Goal: Task Accomplishment & Management: Manage account settings

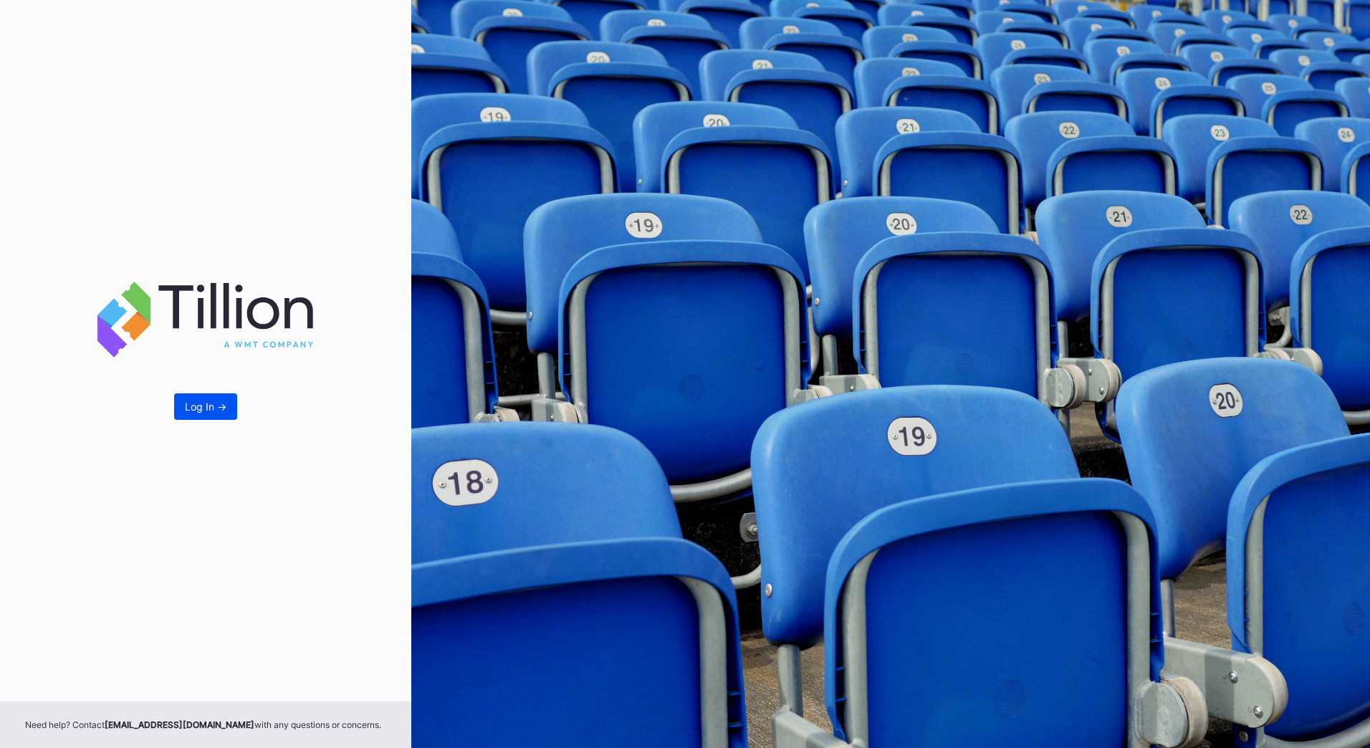
click at [194, 399] on button "Log In ->" at bounding box center [205, 406] width 63 height 27
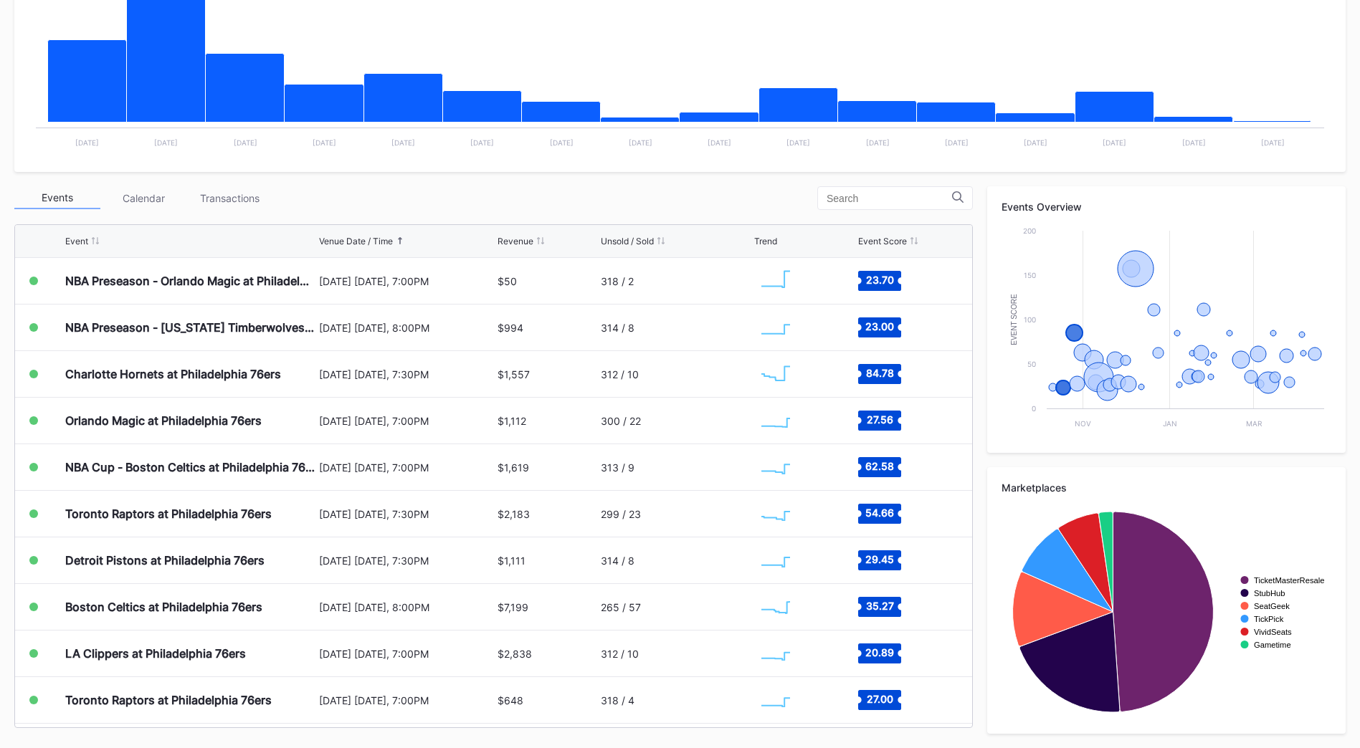
scroll to position [49, 0]
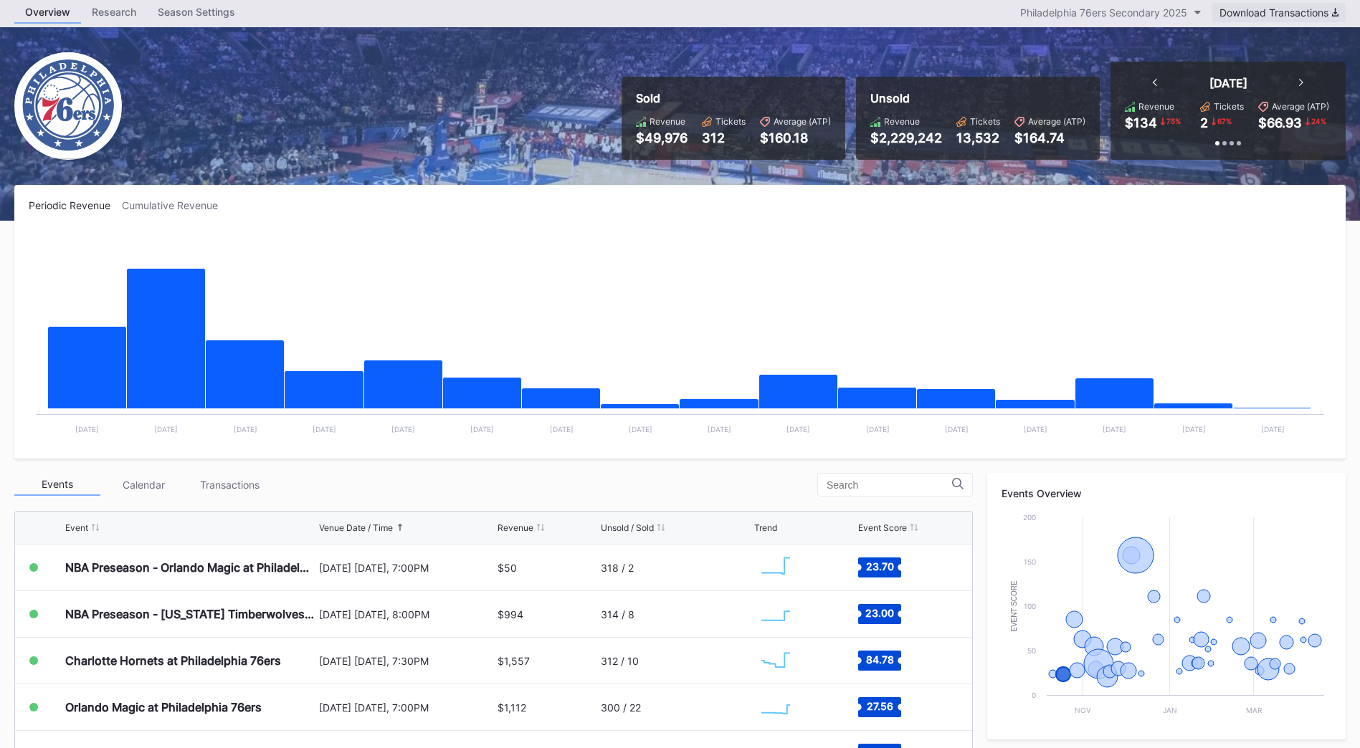
click at [1277, 16] on div "Download Transactions" at bounding box center [1278, 12] width 119 height 12
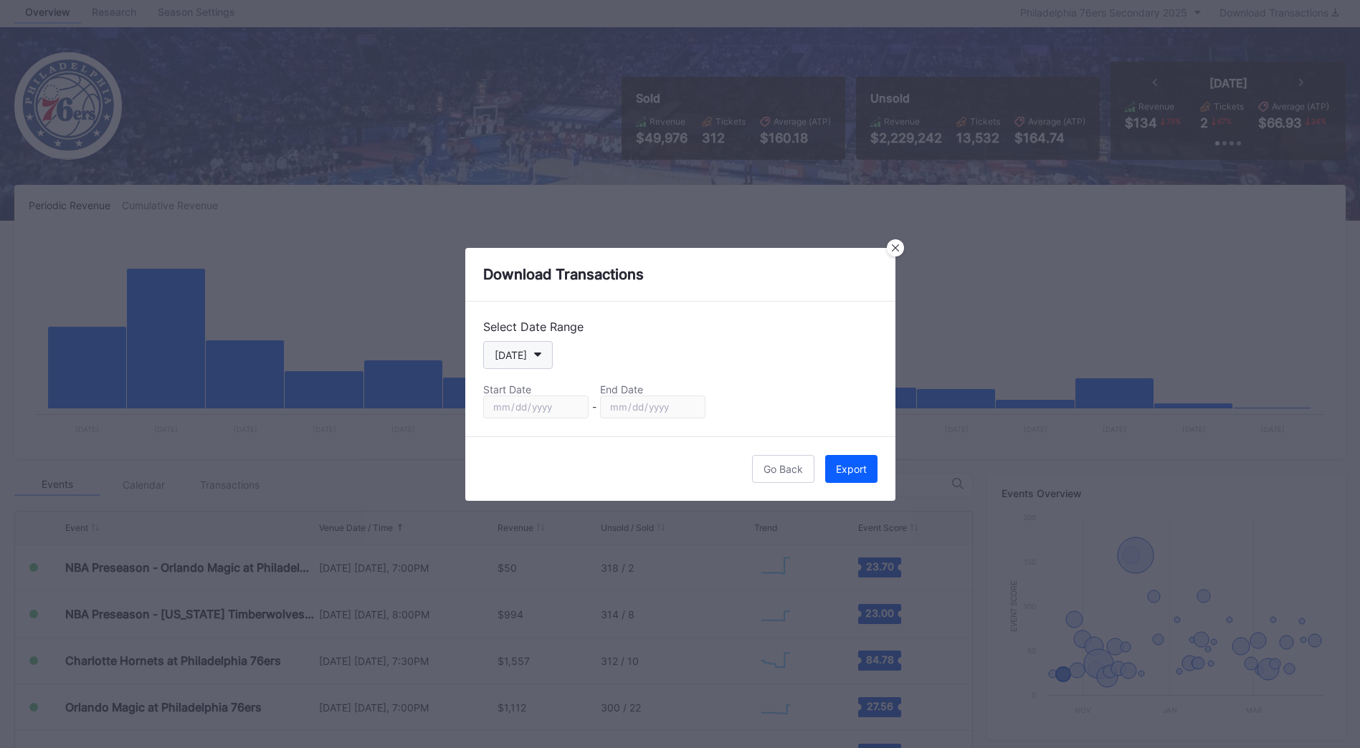
click at [525, 346] on button "[DATE]" at bounding box center [518, 355] width 70 height 28
click at [531, 431] on div "[DATE]" at bounding box center [524, 422] width 83 height 27
type input "[DATE]"
click at [857, 472] on div "Export" at bounding box center [851, 469] width 31 height 12
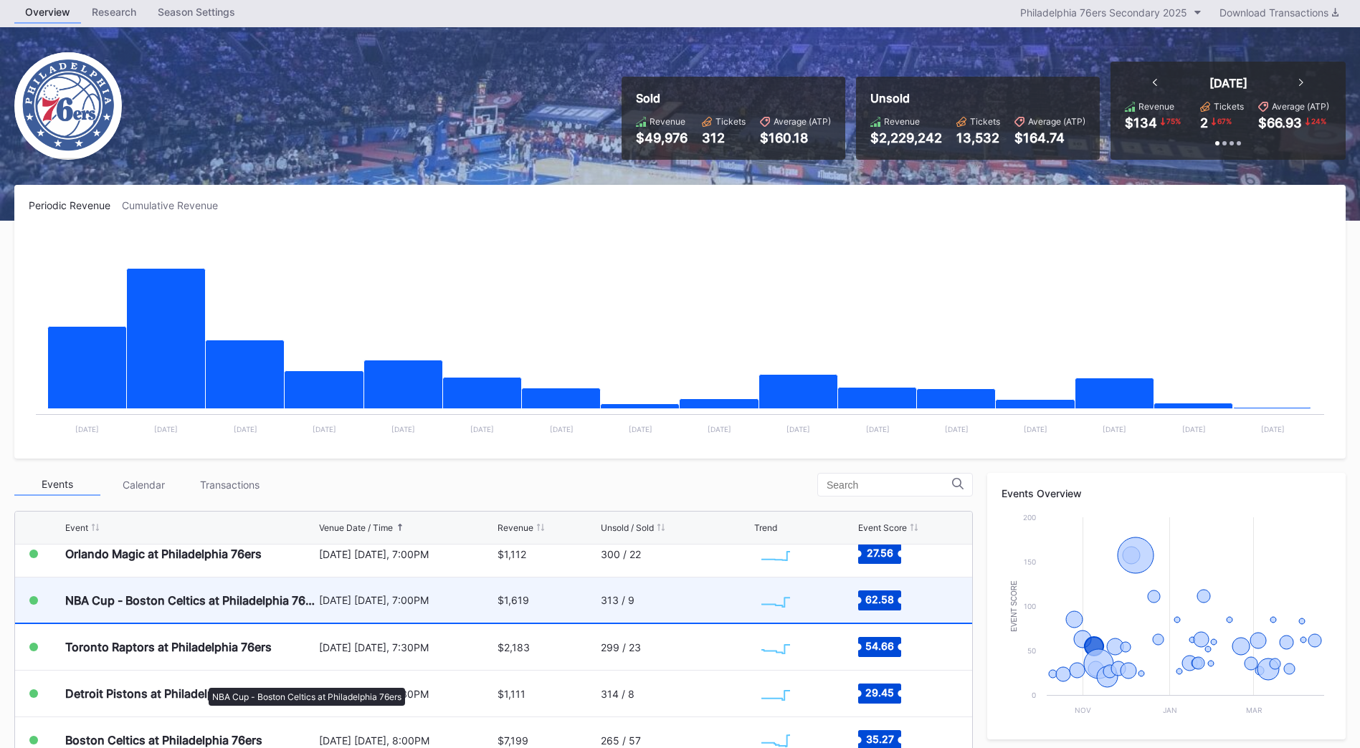
scroll to position [72, 0]
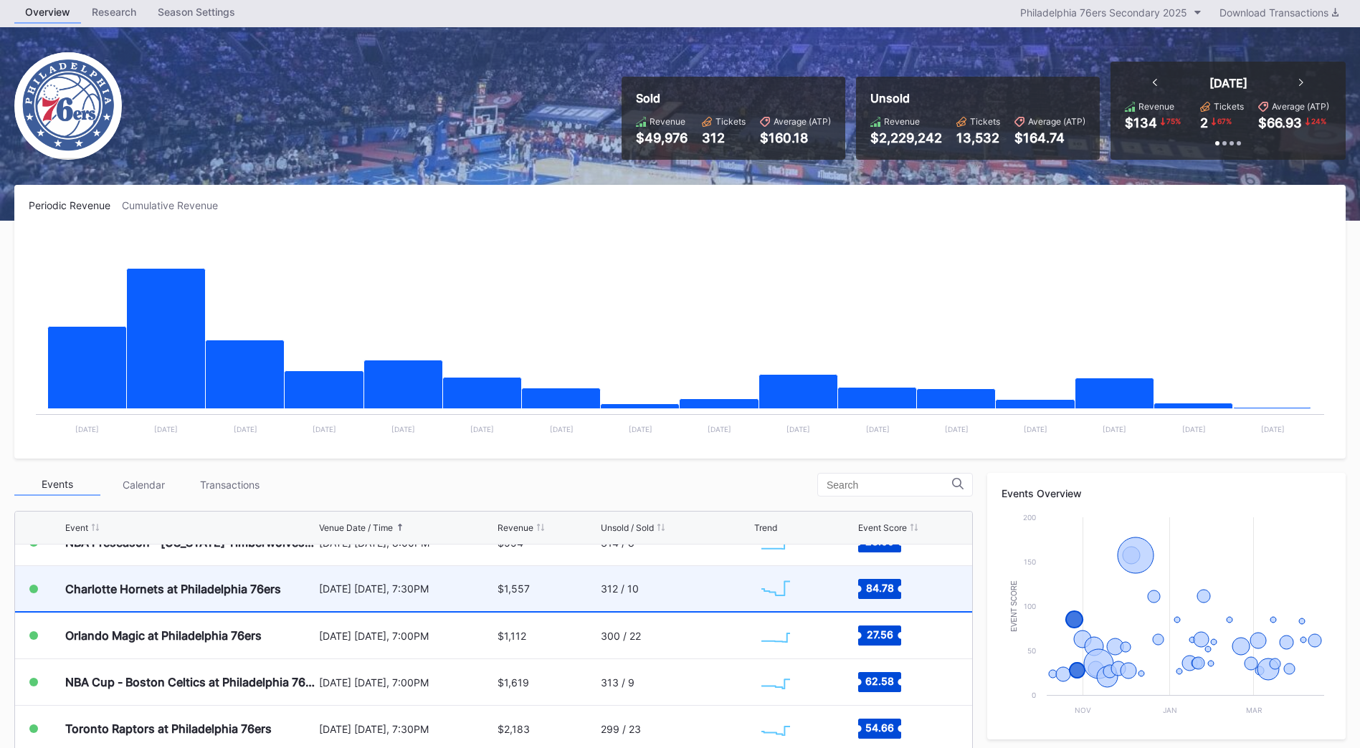
click at [175, 591] on div "Charlotte Hornets at Philadelphia 76ers" at bounding box center [173, 589] width 216 height 14
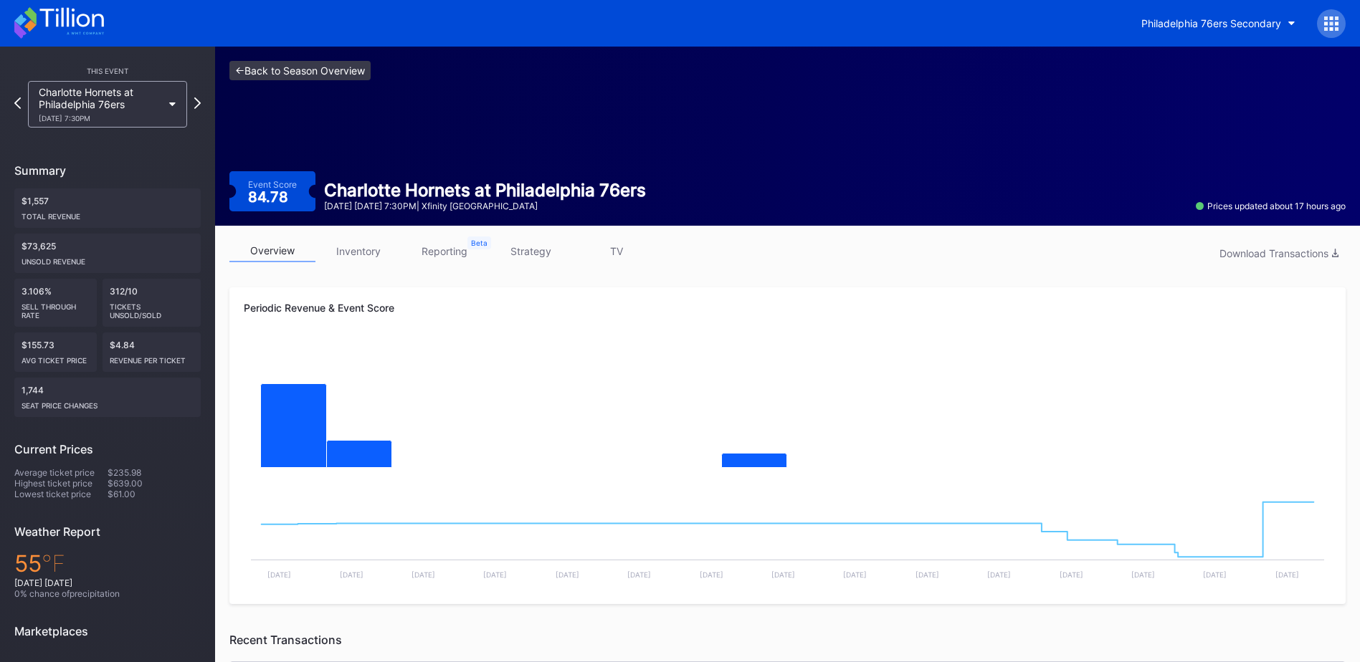
click at [288, 66] on link "<- Back to Season Overview" at bounding box center [299, 70] width 141 height 19
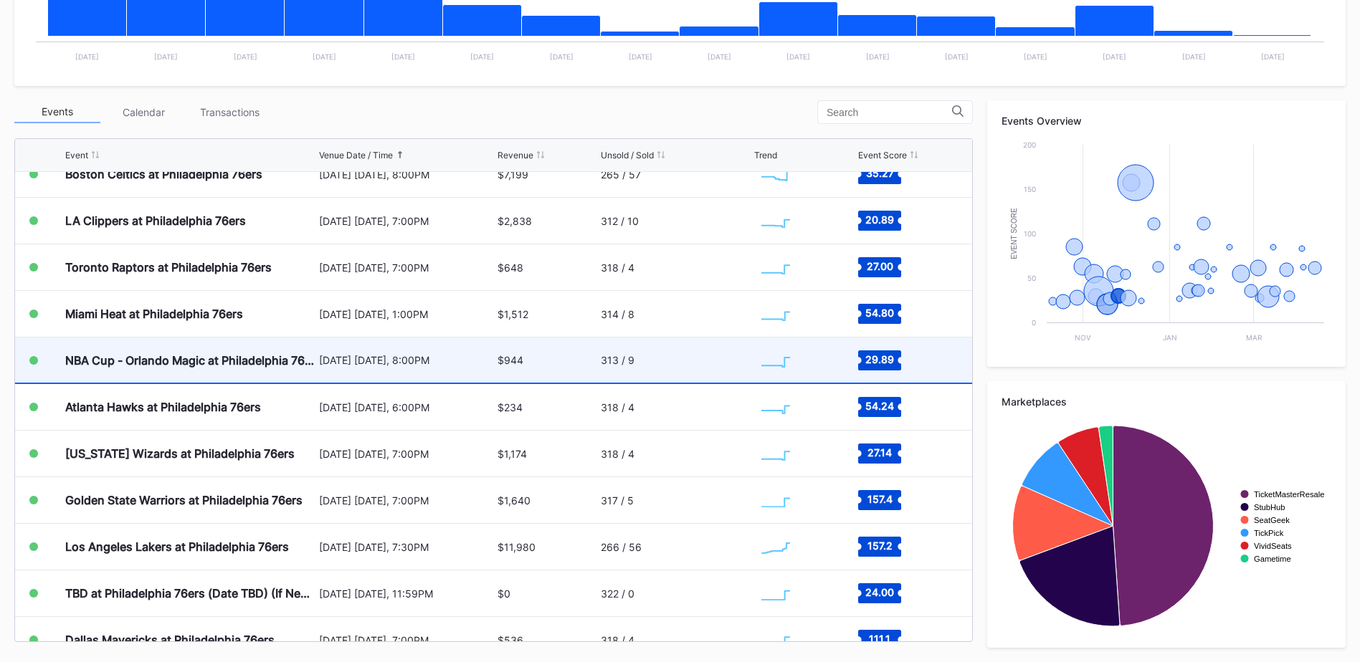
scroll to position [358, 0]
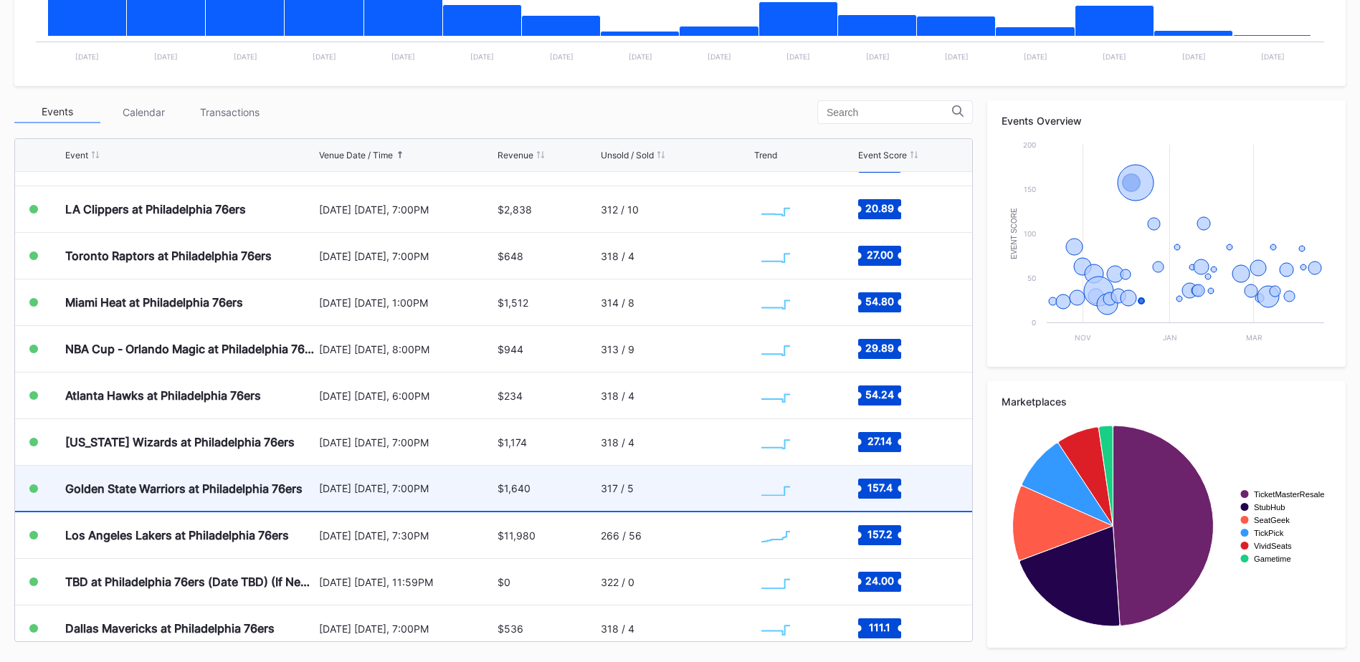
click at [199, 480] on div "Golden State Warriors at Philadelphia 76ers" at bounding box center [190, 488] width 250 height 45
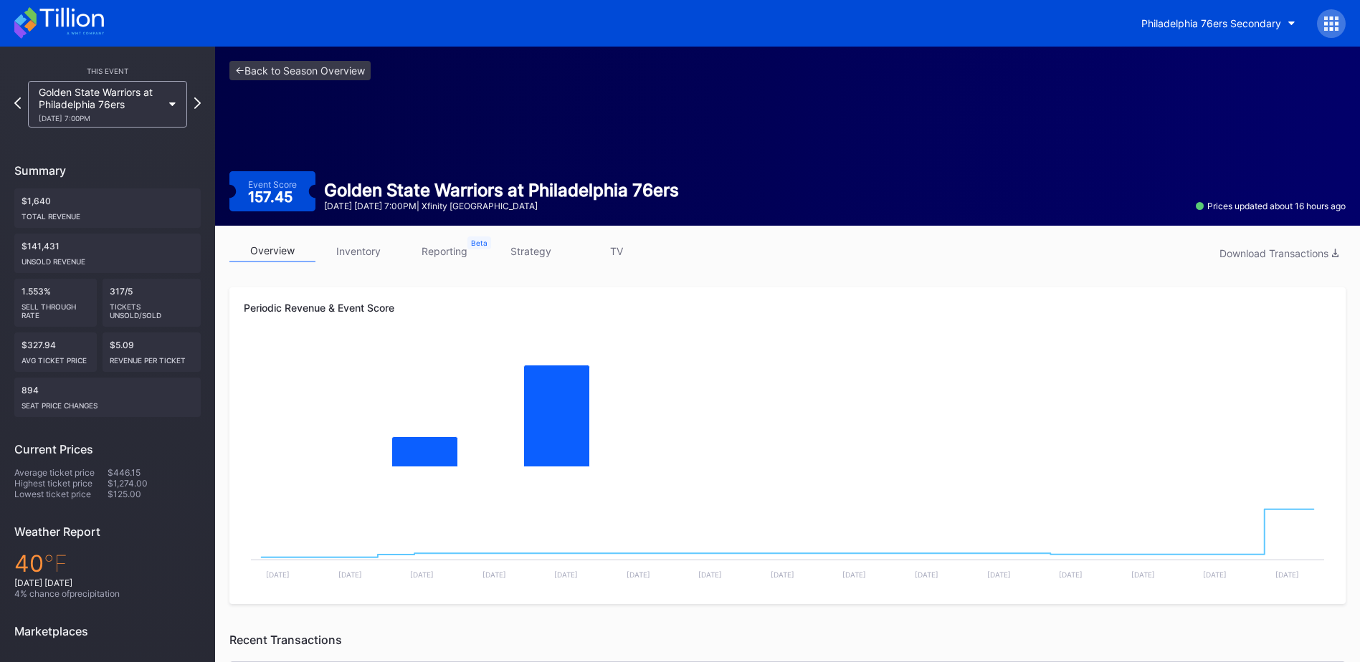
click at [358, 252] on link "inventory" at bounding box center [358, 251] width 86 height 22
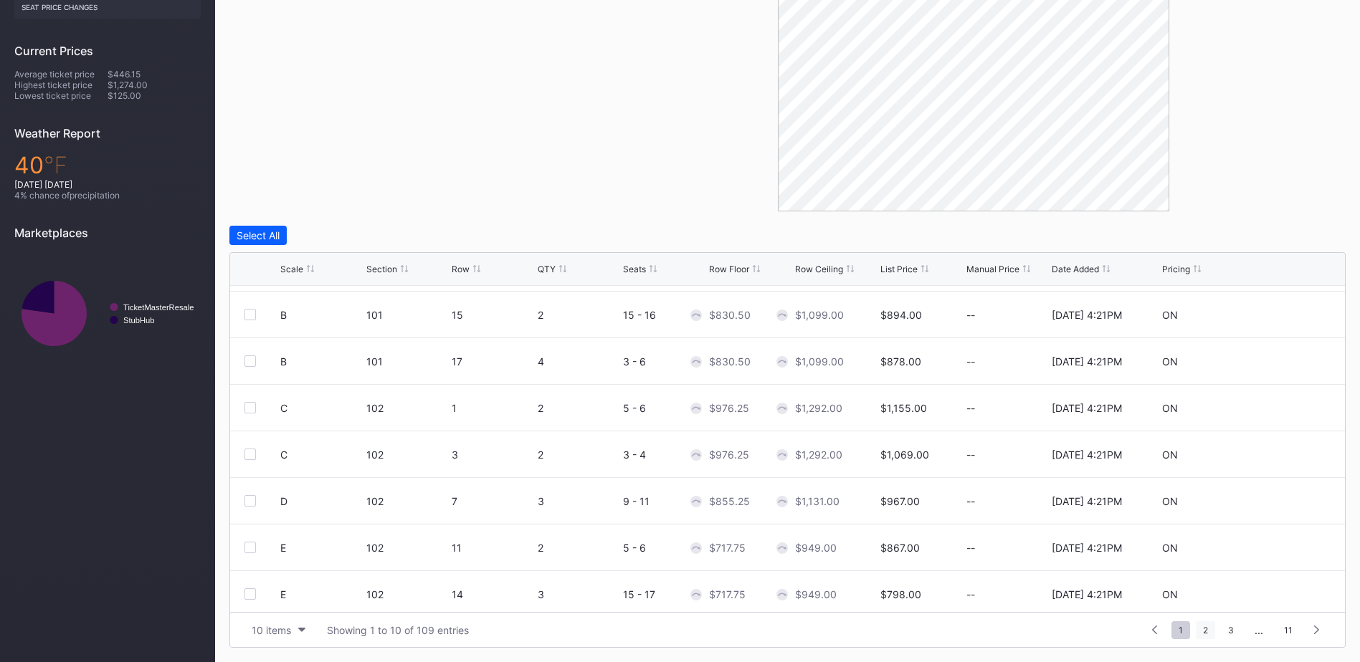
scroll to position [140, 0]
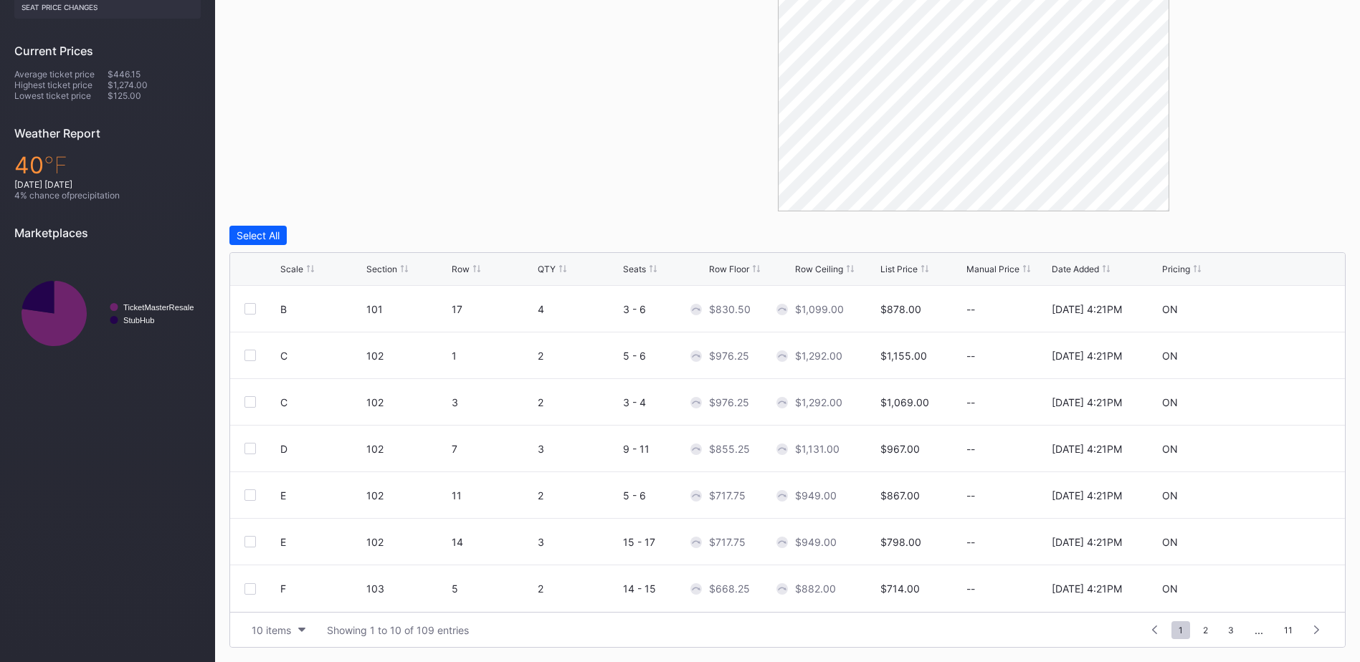
click at [1215, 626] on span "2" at bounding box center [1205, 630] width 19 height 18
click at [1173, 630] on span "2" at bounding box center [1179, 630] width 19 height 18
click at [1206, 632] on span "3" at bounding box center [1205, 630] width 20 height 18
click at [1205, 636] on span "4" at bounding box center [1206, 630] width 20 height 18
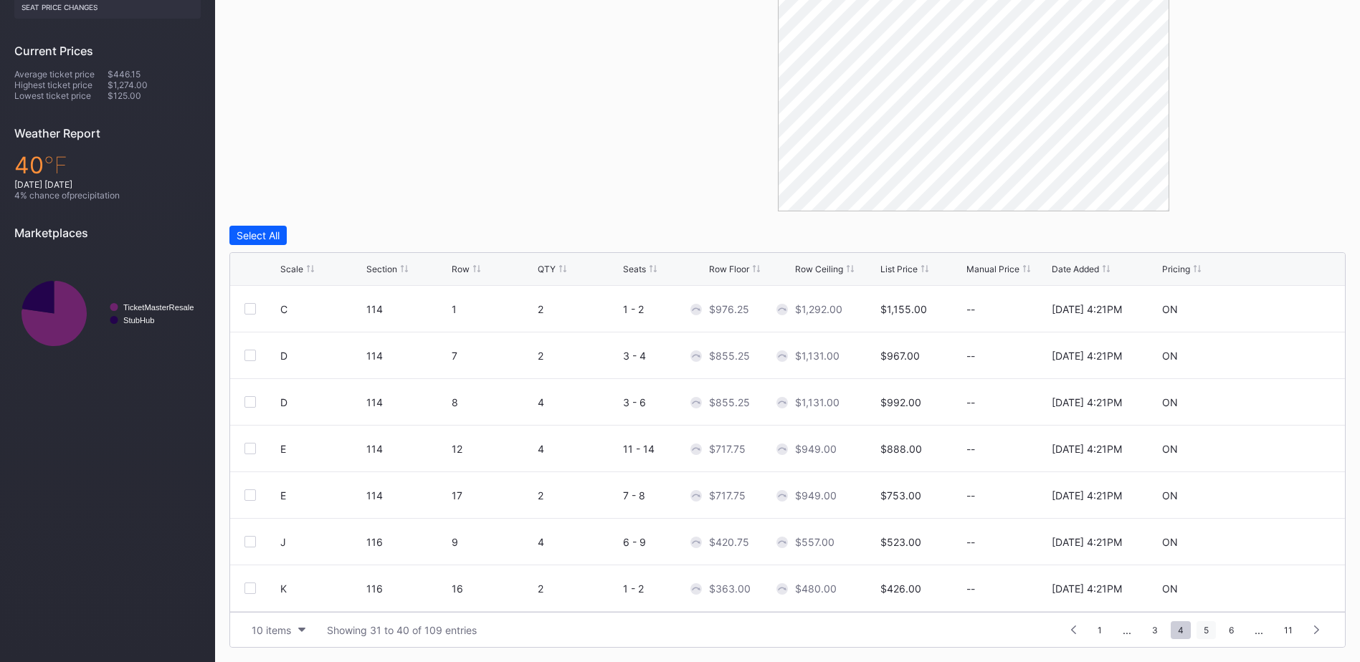
click at [1203, 635] on span "5" at bounding box center [1205, 630] width 19 height 18
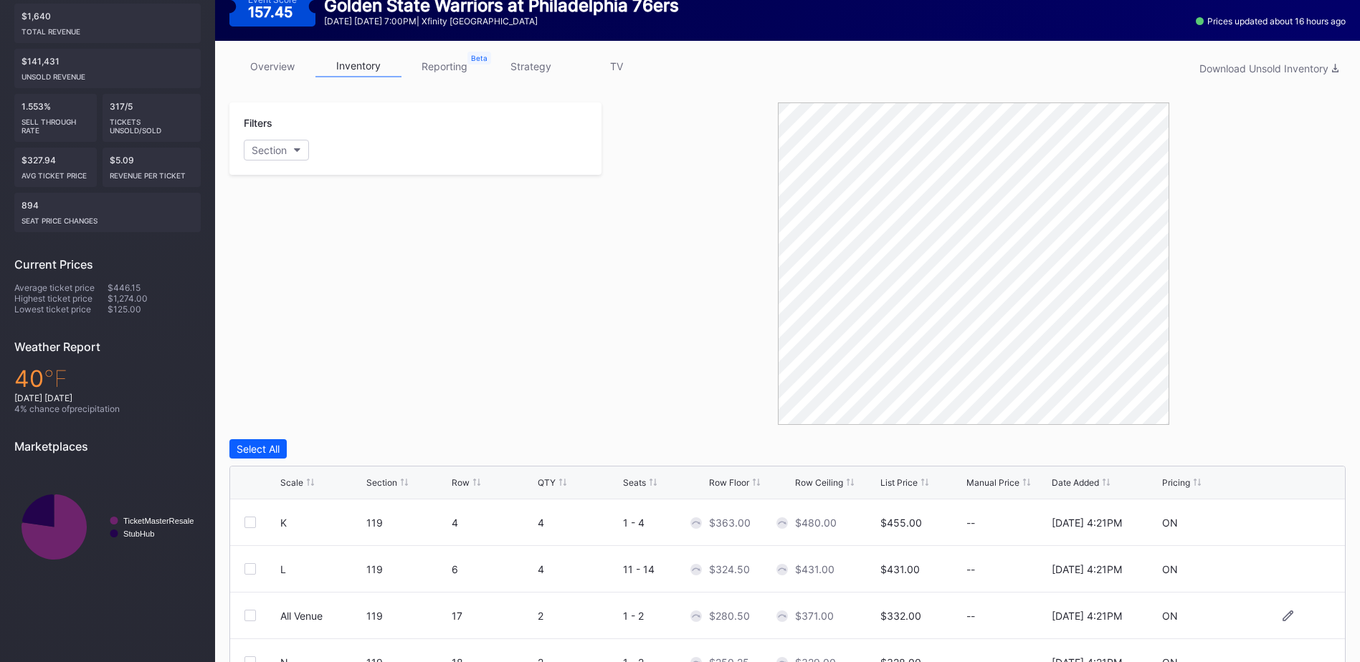
scroll to position [399, 0]
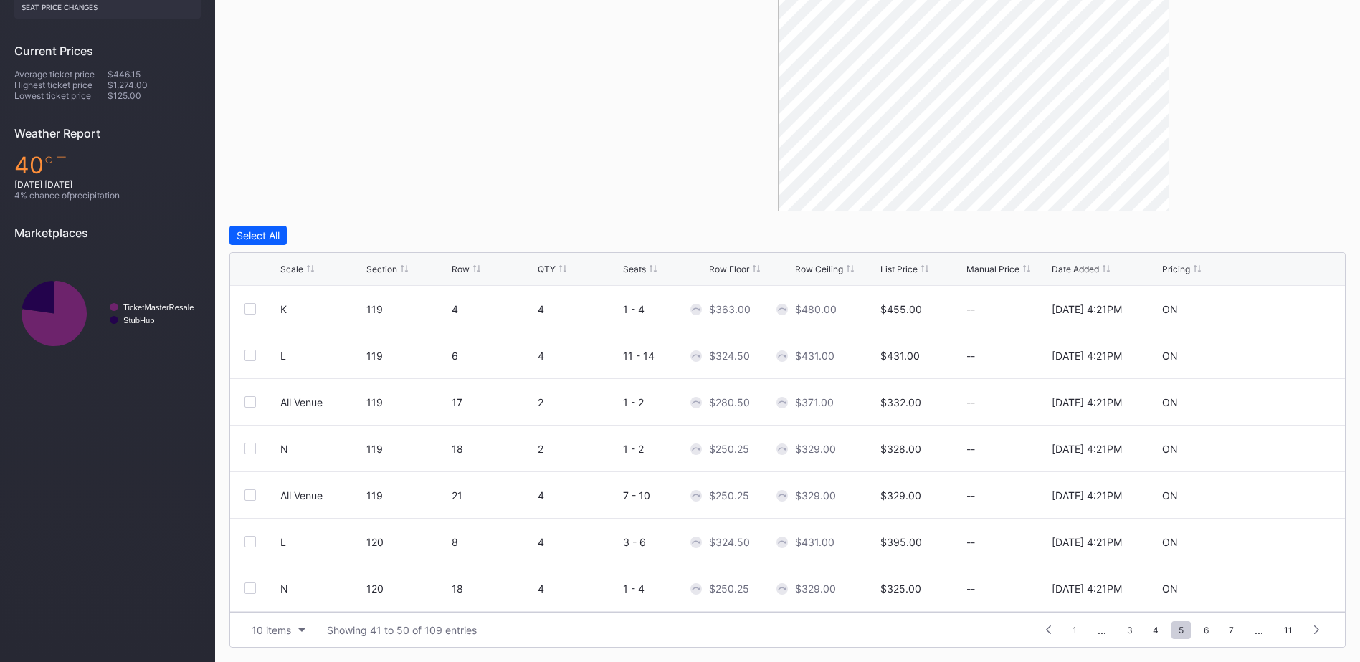
click at [289, 264] on div "Scale" at bounding box center [291, 269] width 23 height 11
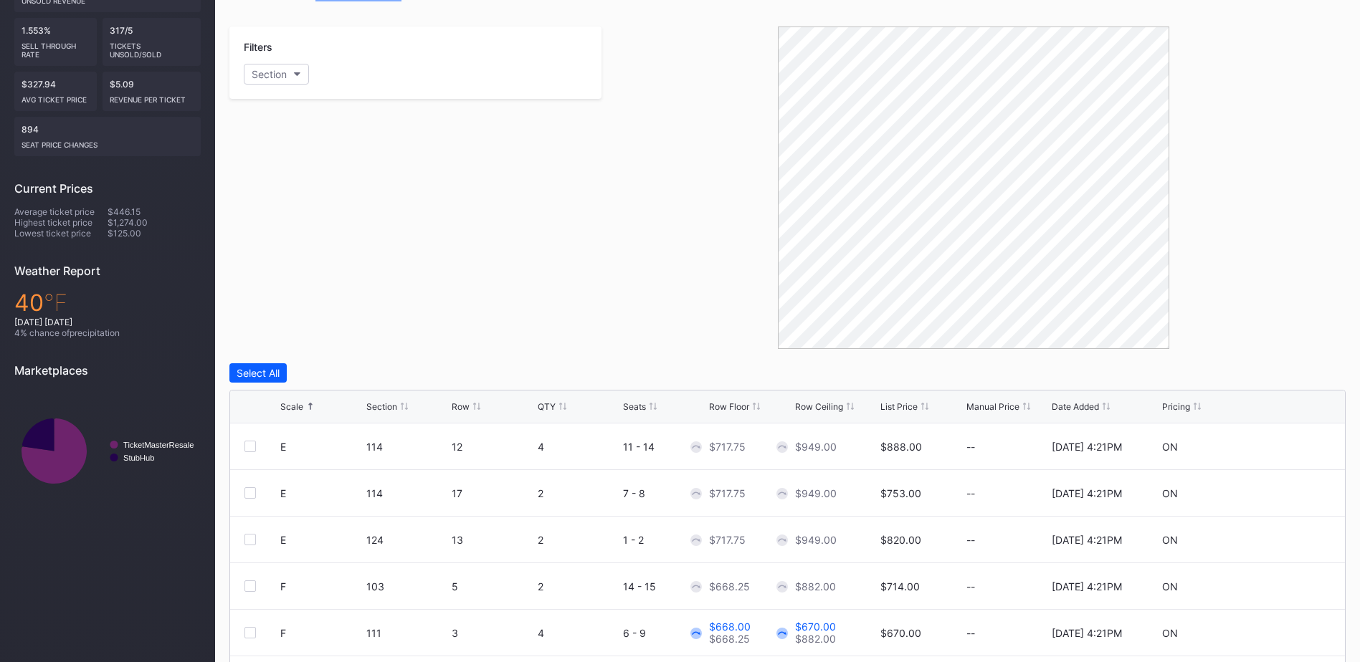
scroll to position [0, 0]
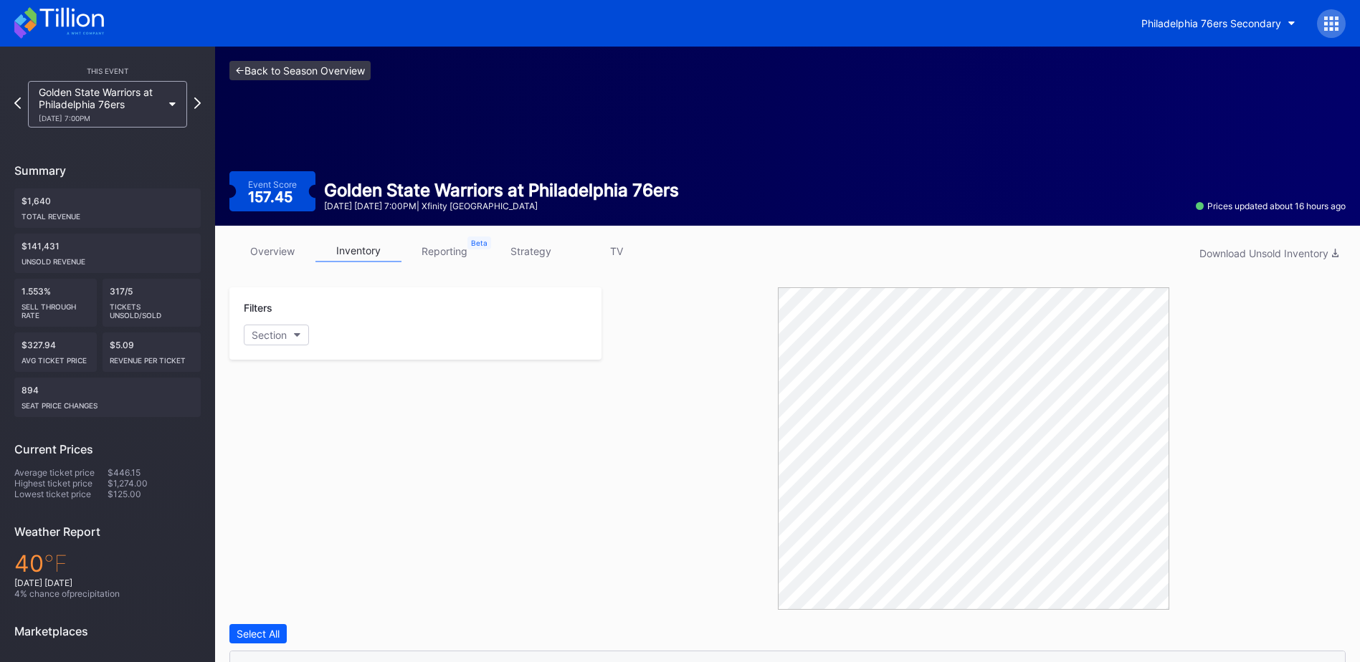
click at [292, 75] on link "<- Back to Season Overview" at bounding box center [299, 70] width 141 height 19
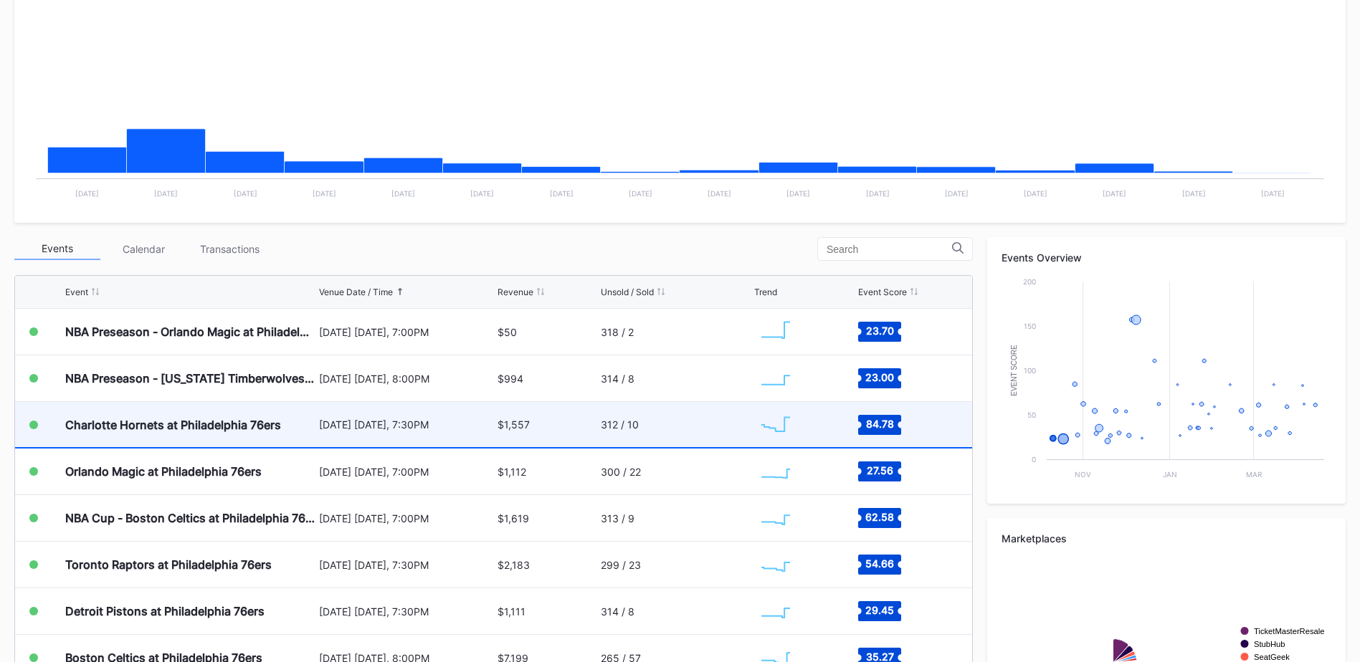
scroll to position [287, 0]
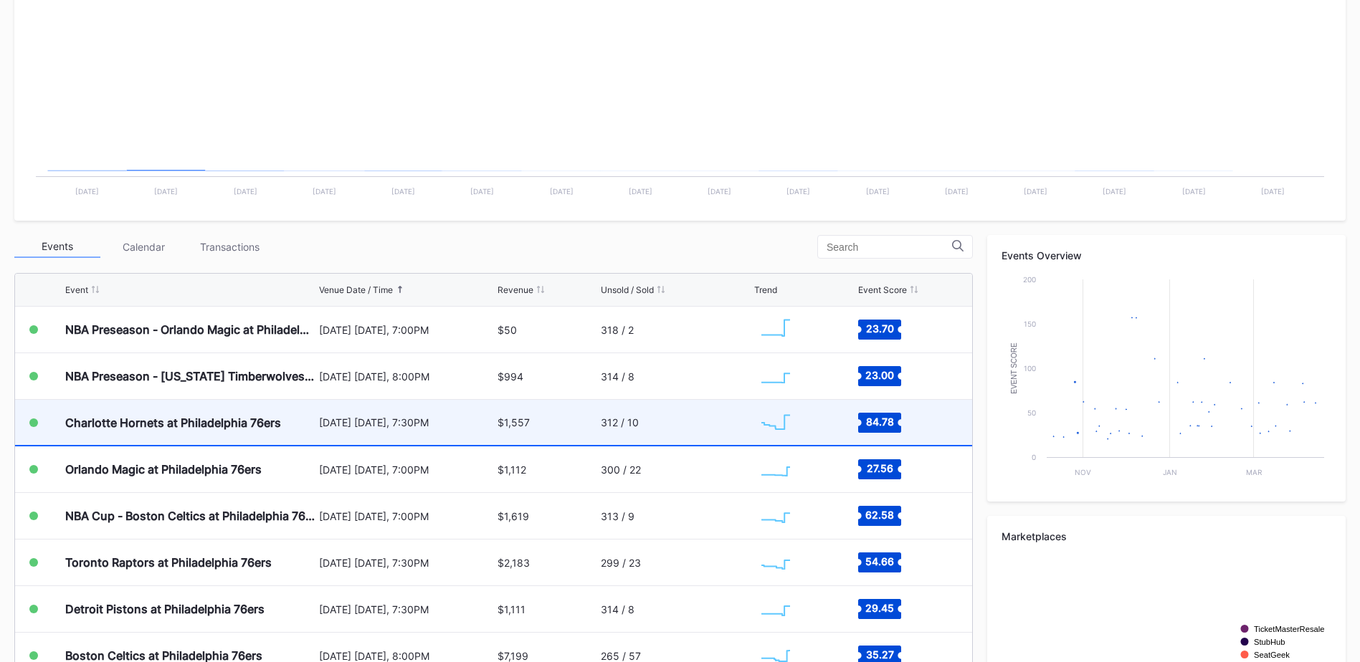
click at [257, 421] on div "Charlotte Hornets at Philadelphia 76ers" at bounding box center [173, 423] width 216 height 14
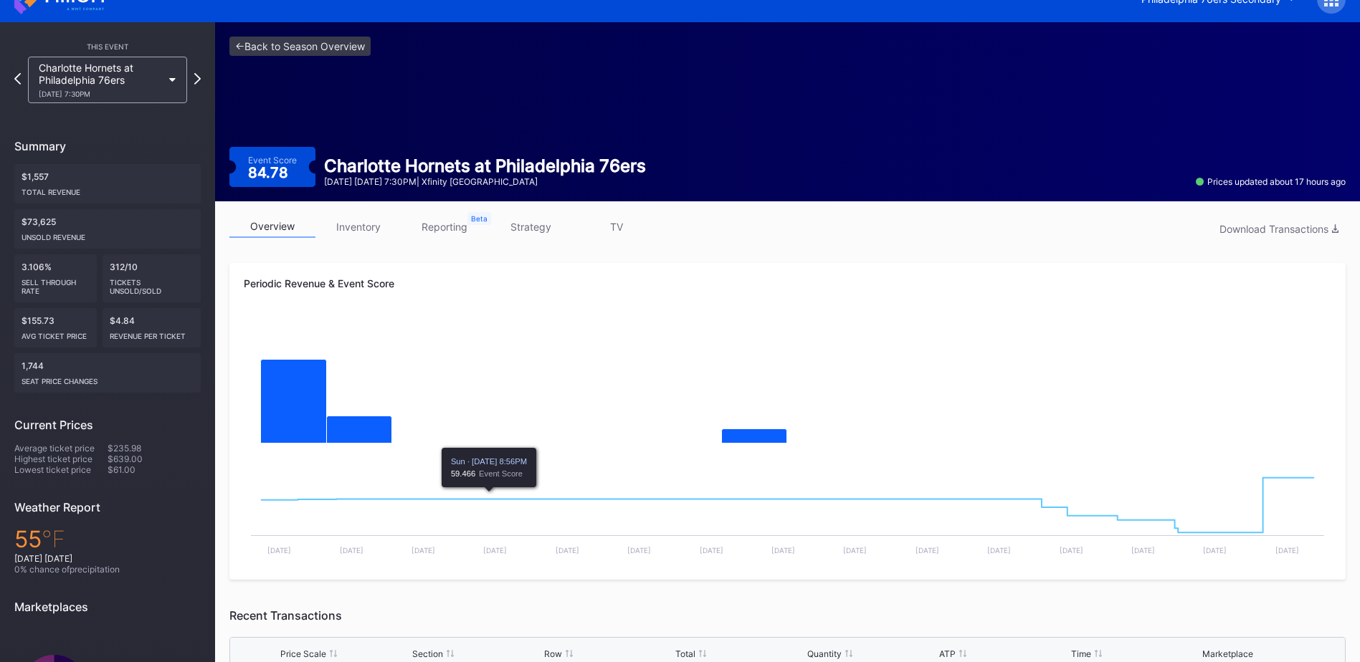
scroll to position [8, 0]
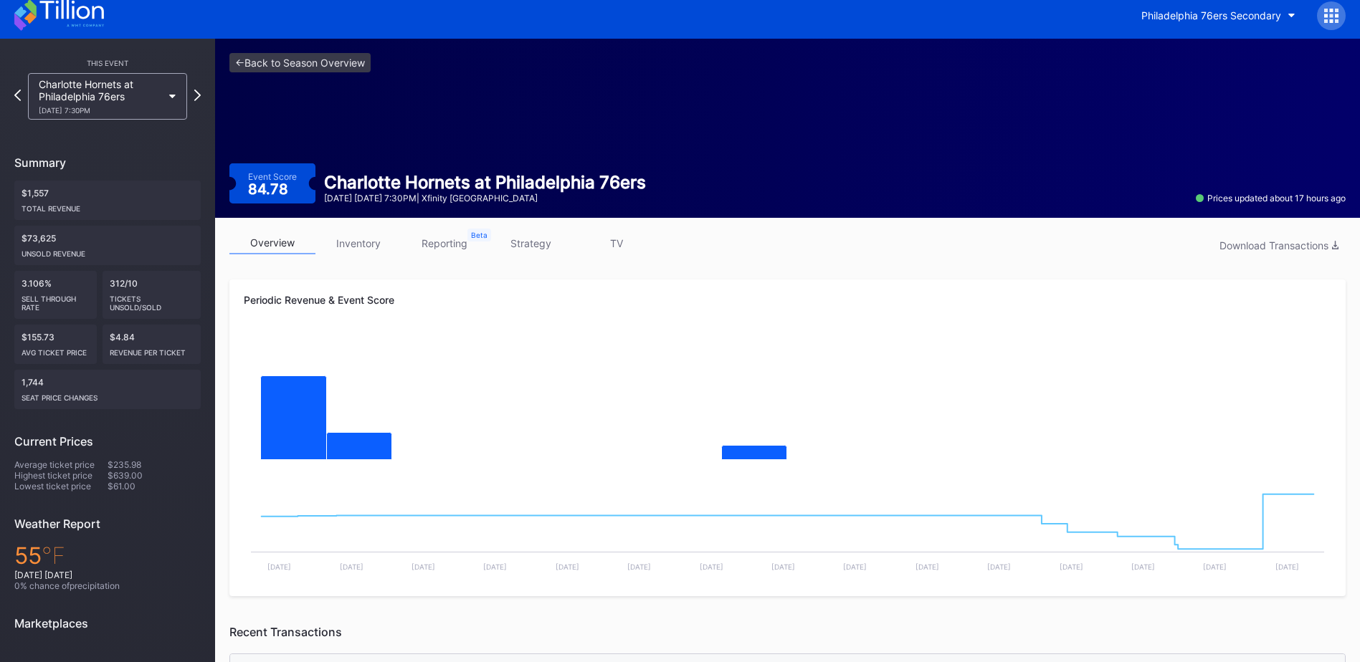
click at [373, 255] on div "overview inventory reporting strategy TV Download Transactions" at bounding box center [787, 246] width 1116 height 29
click at [369, 250] on link "inventory" at bounding box center [358, 243] width 86 height 22
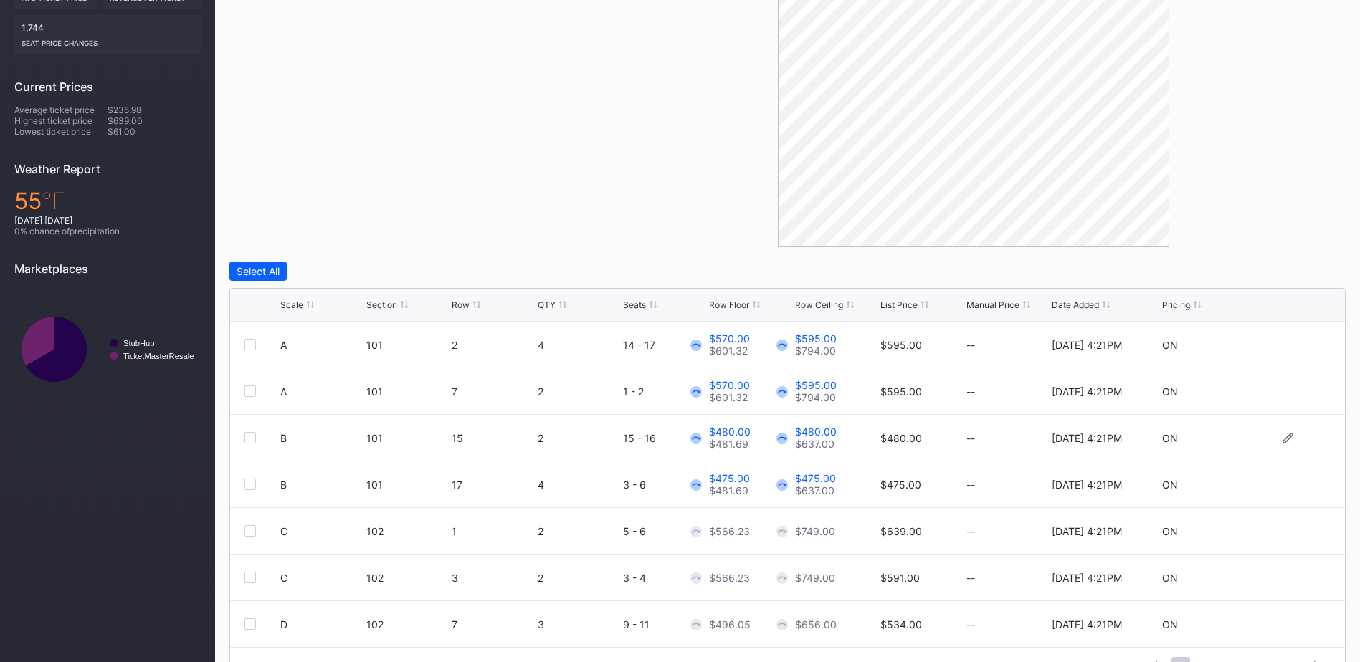
scroll to position [399, 0]
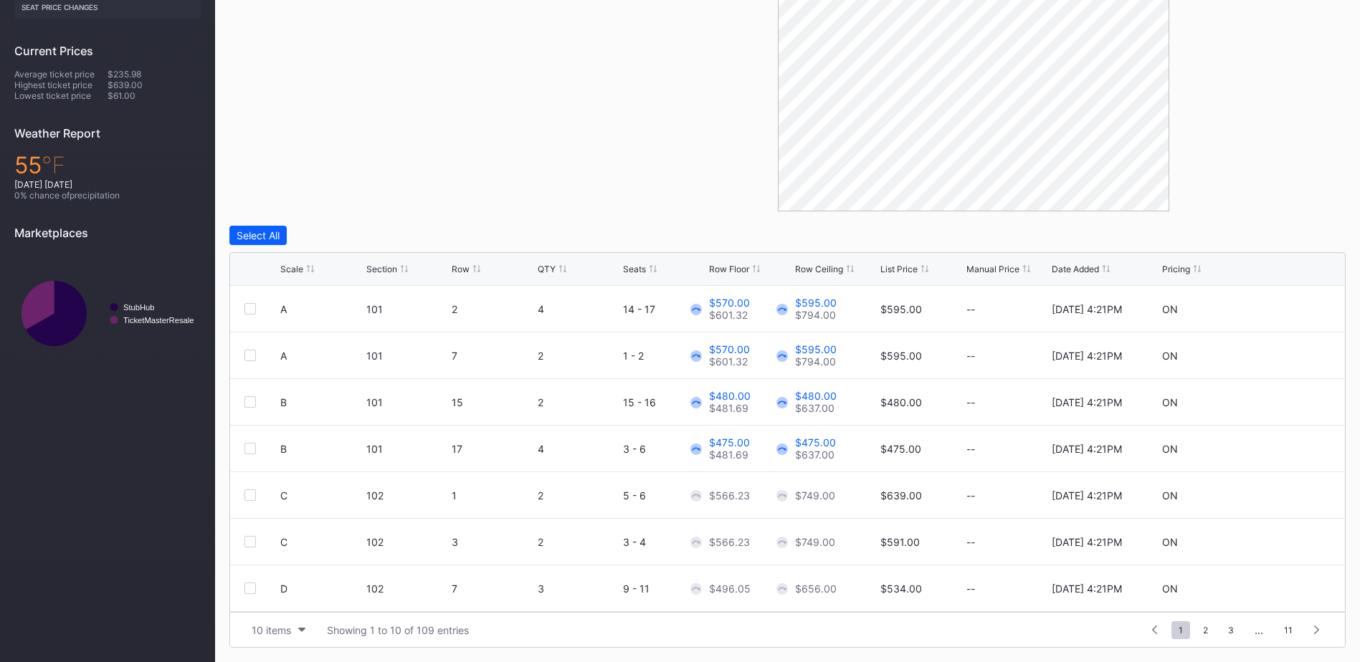
click at [295, 267] on div "Scale" at bounding box center [291, 269] width 23 height 11
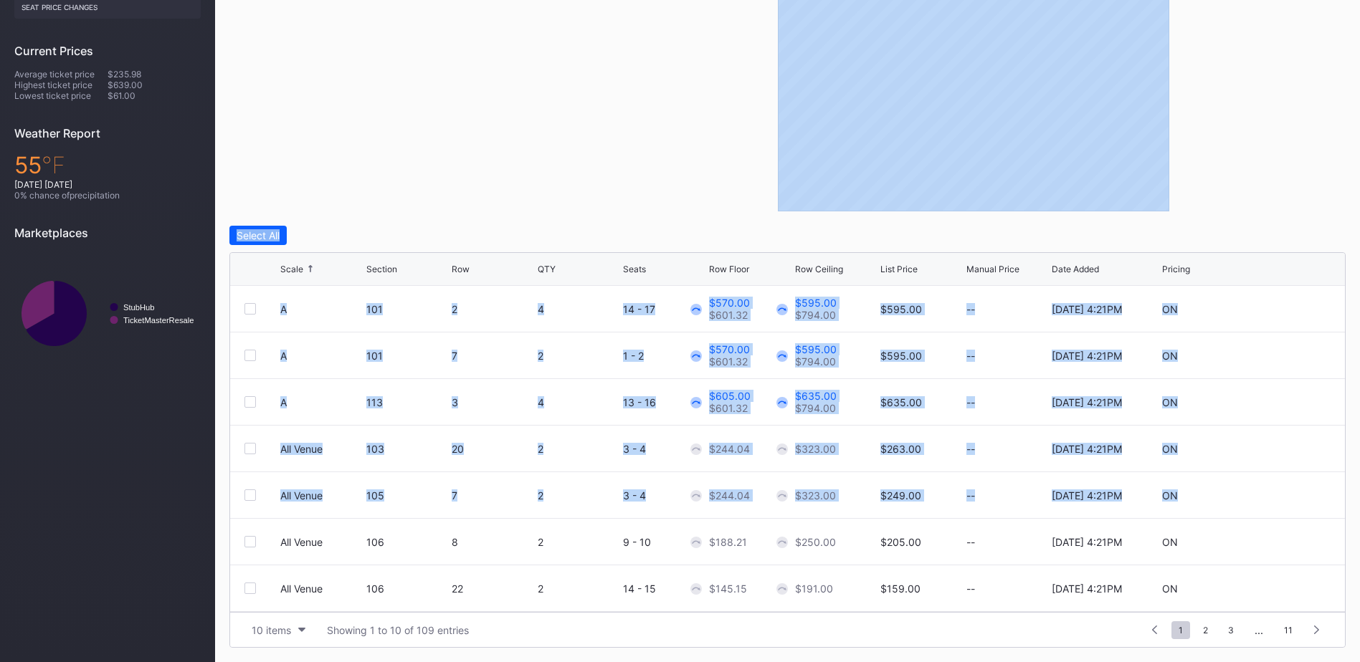
drag, startPoint x: 1327, startPoint y: 201, endPoint x: 1331, endPoint y: 194, distance: 8.0
click at [1327, 199] on div at bounding box center [973, 50] width 744 height 323
click at [492, 161] on div "Filters Section" at bounding box center [415, 50] width 372 height 323
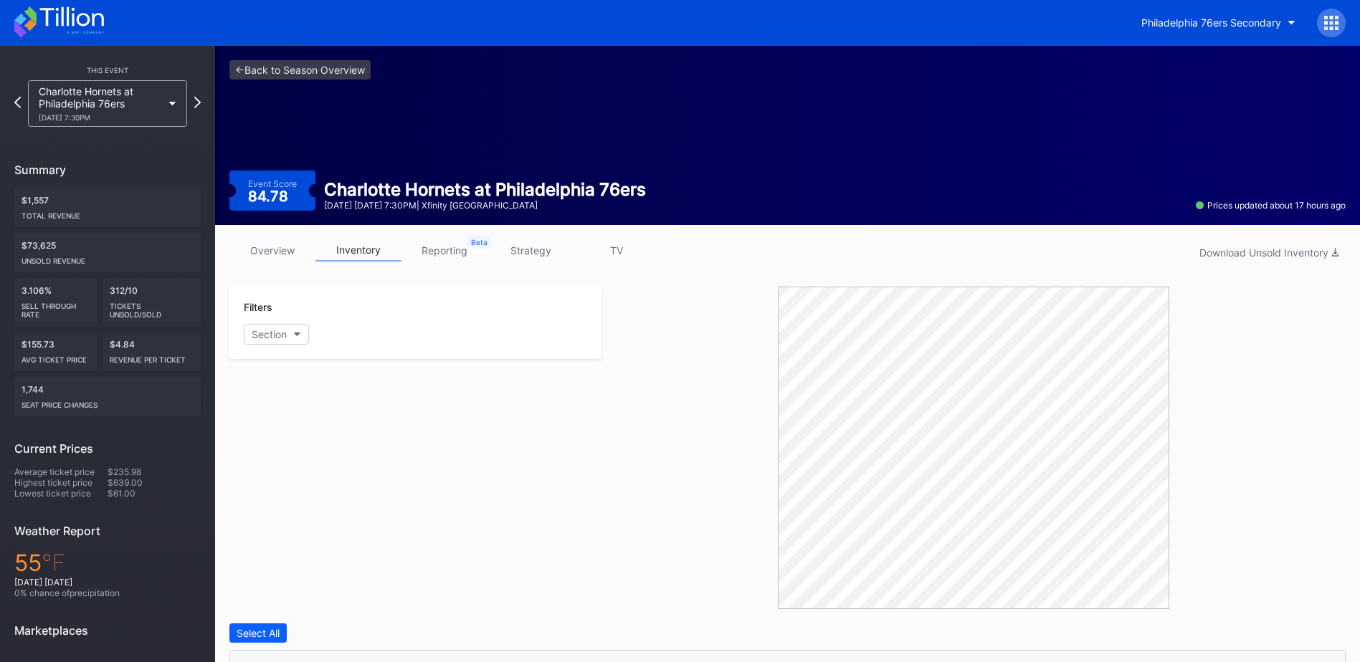
scroll to position [0, 0]
click at [294, 73] on link "<- Back to Season Overview" at bounding box center [299, 70] width 141 height 19
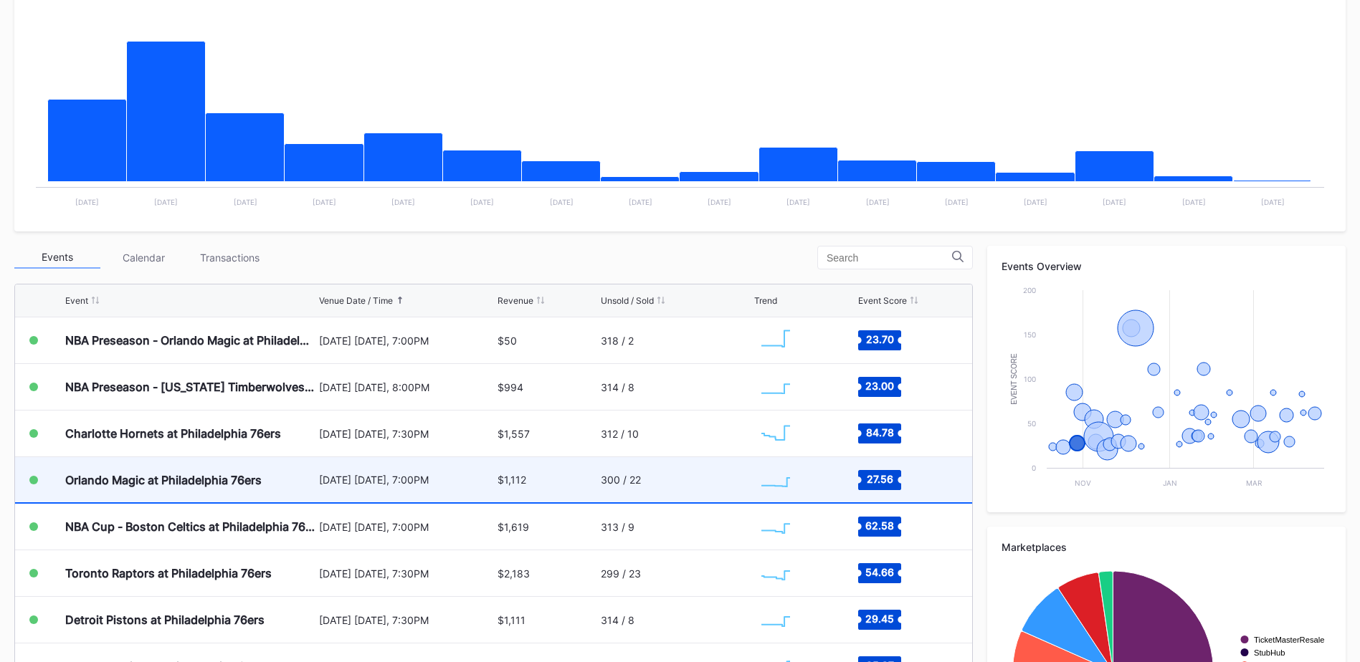
scroll to position [63, 0]
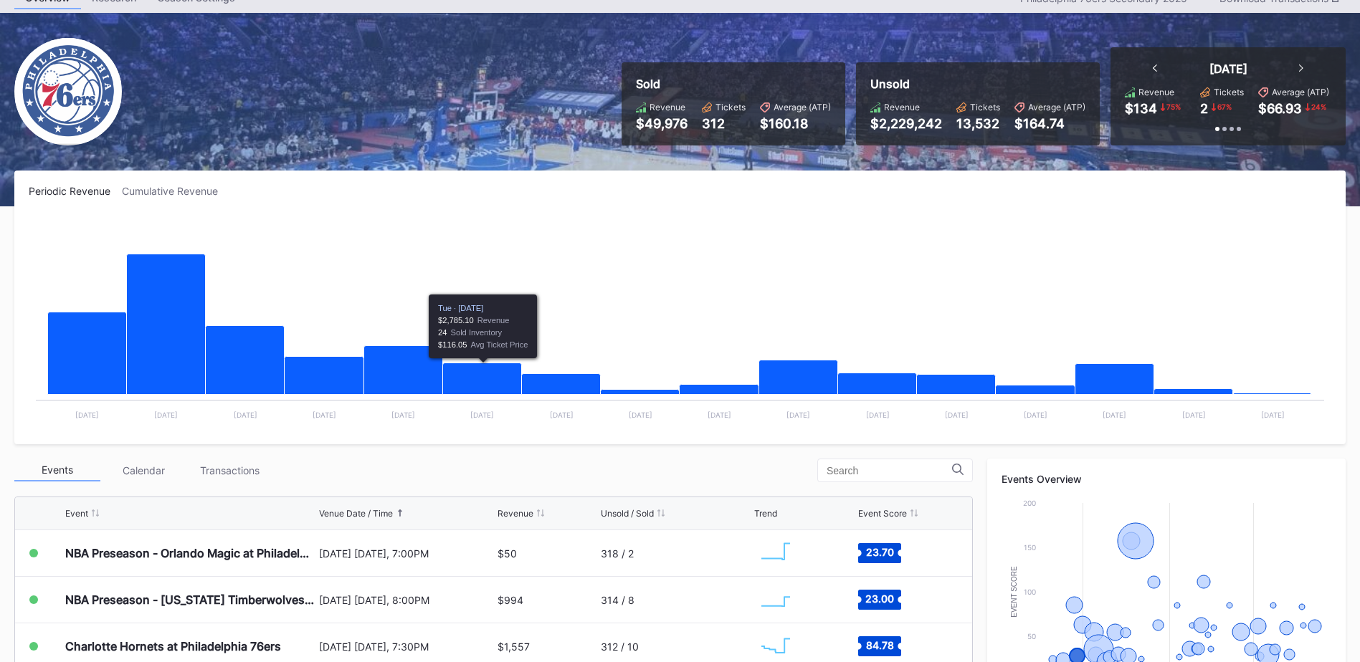
click at [157, 460] on div "Calendar" at bounding box center [143, 470] width 86 height 22
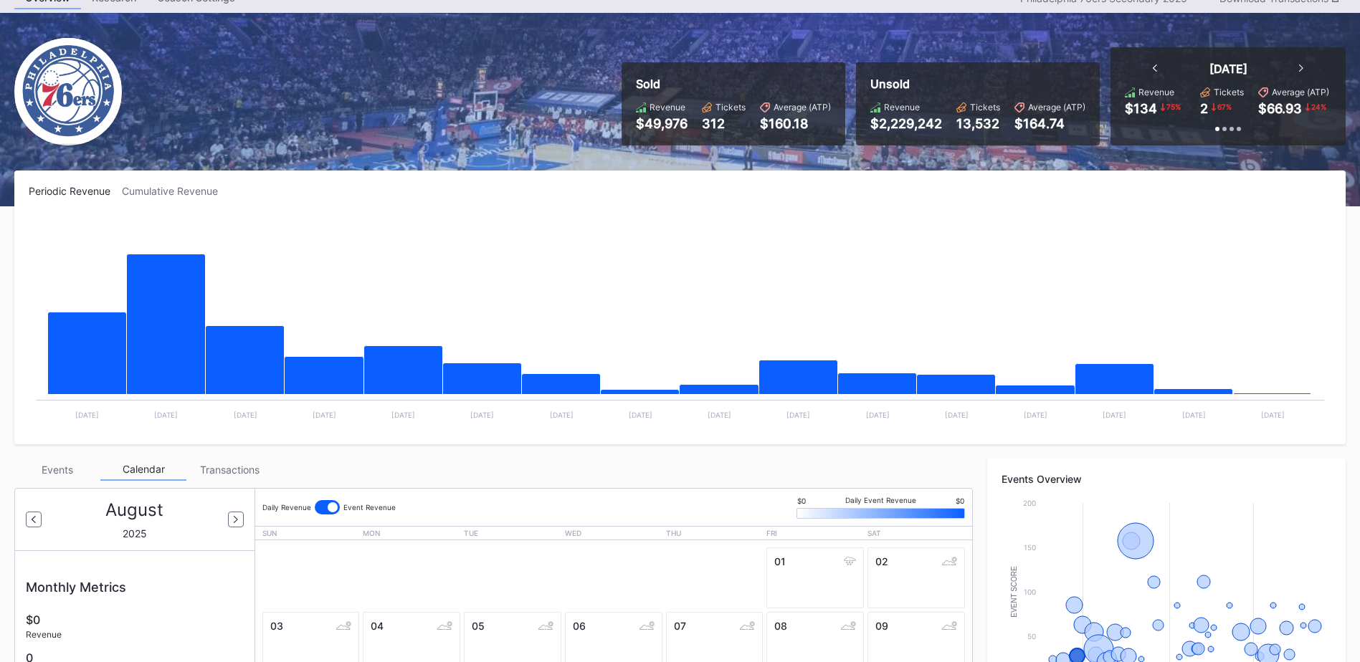
click at [69, 474] on div "Events" at bounding box center [57, 470] width 86 height 22
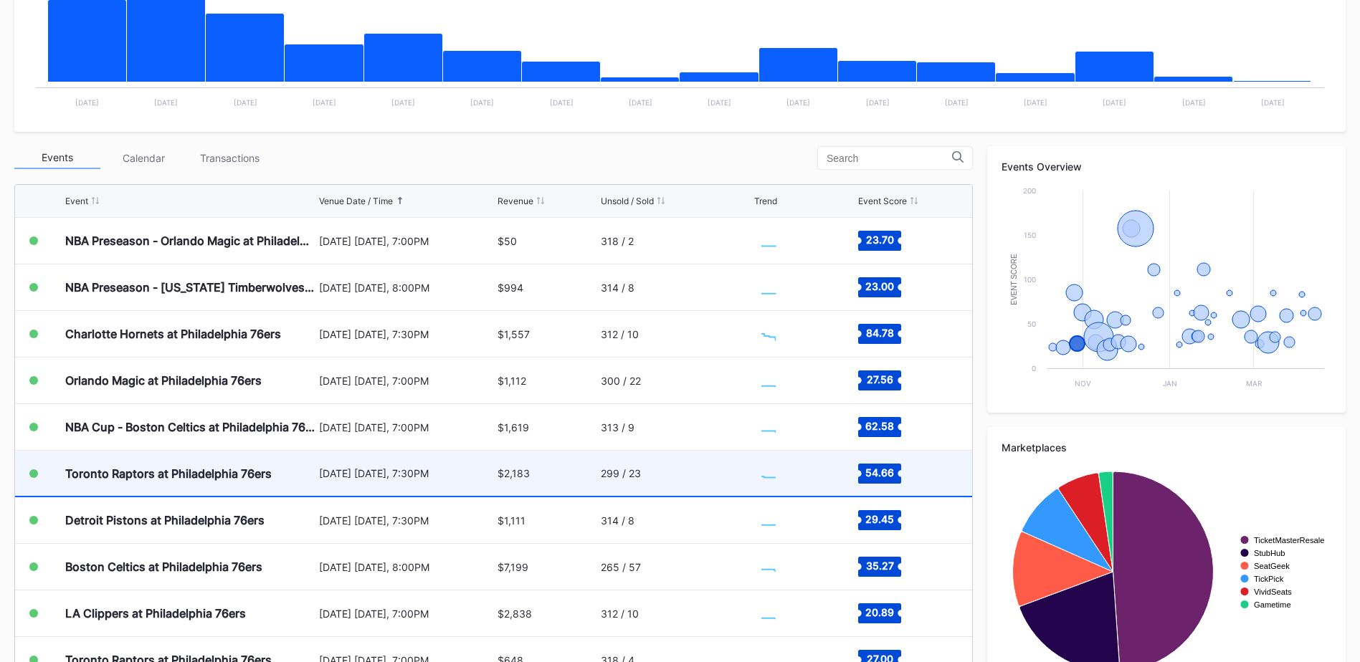
scroll to position [421, 0]
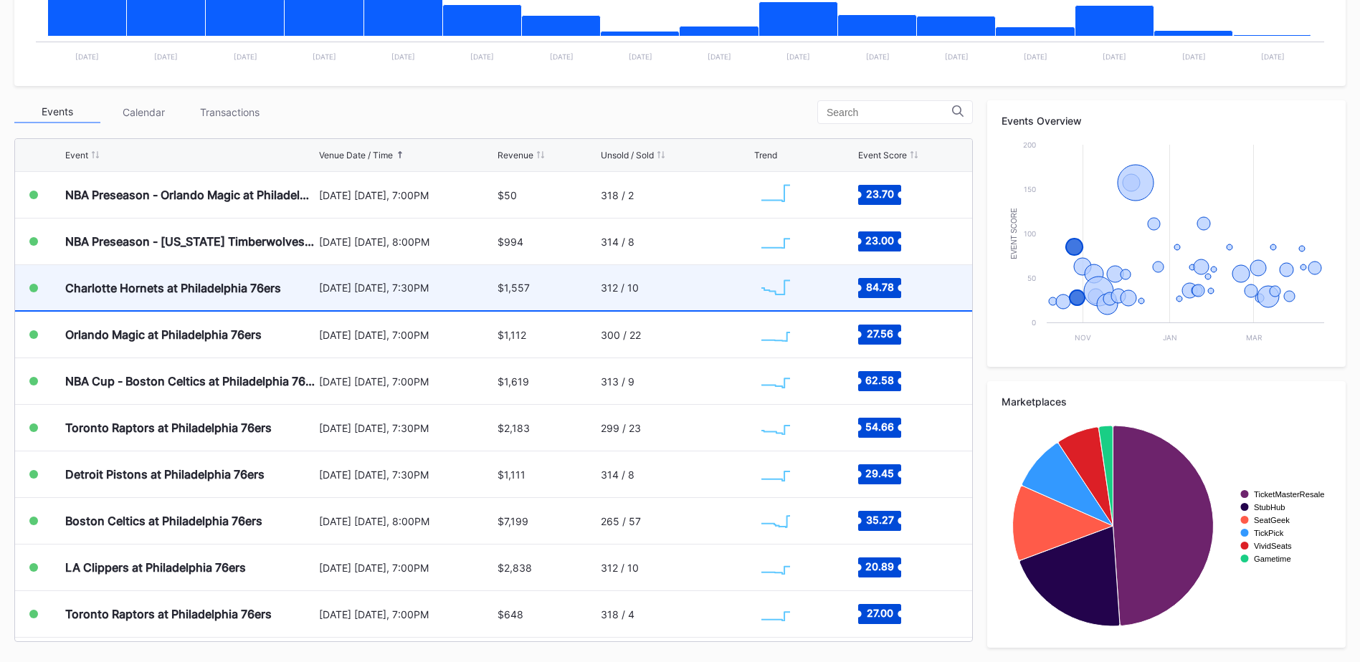
click at [224, 287] on div "Charlotte Hornets at Philadelphia 76ers" at bounding box center [173, 288] width 216 height 14
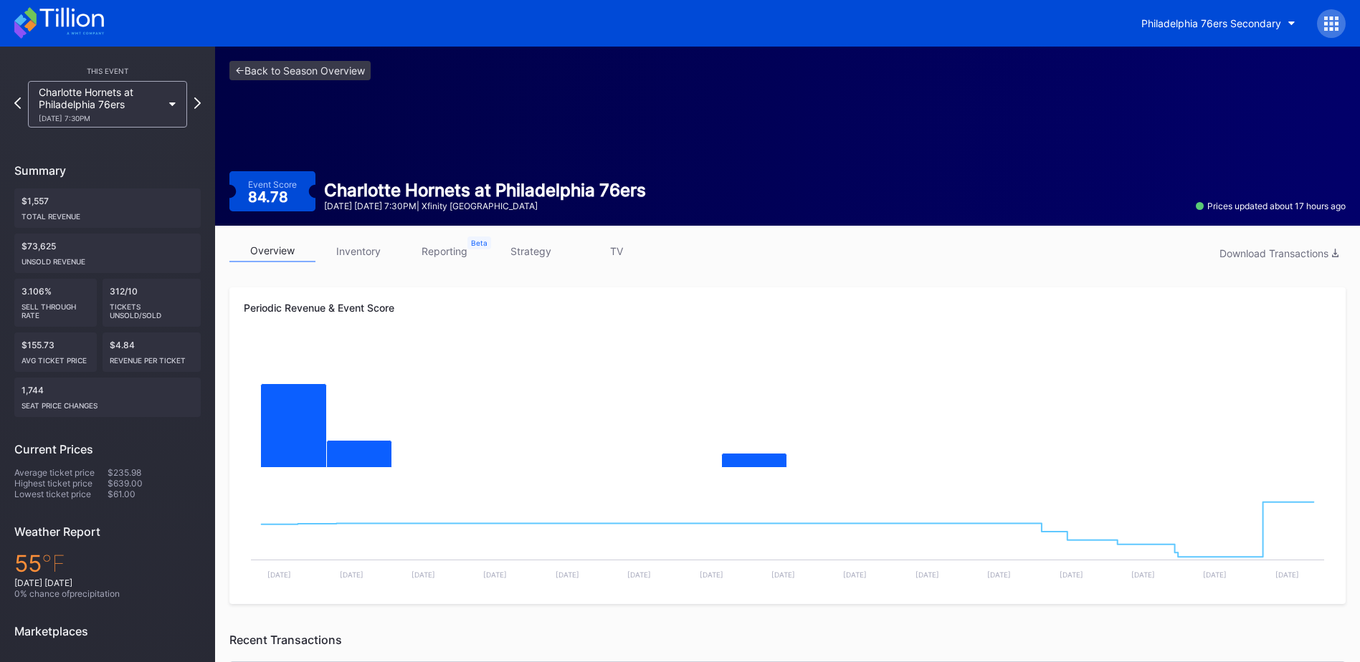
click at [224, 287] on div "overview inventory reporting strategy TV Download Transactions Periodic Revenue…" at bounding box center [787, 555] width 1145 height 659
click at [320, 60] on div "<- Back to Season Overview Event Score 84.78 Charlotte Hornets at [GEOGRAPHIC_D…" at bounding box center [787, 136] width 1145 height 179
click at [323, 70] on link "<- Back to Season Overview" at bounding box center [299, 70] width 141 height 19
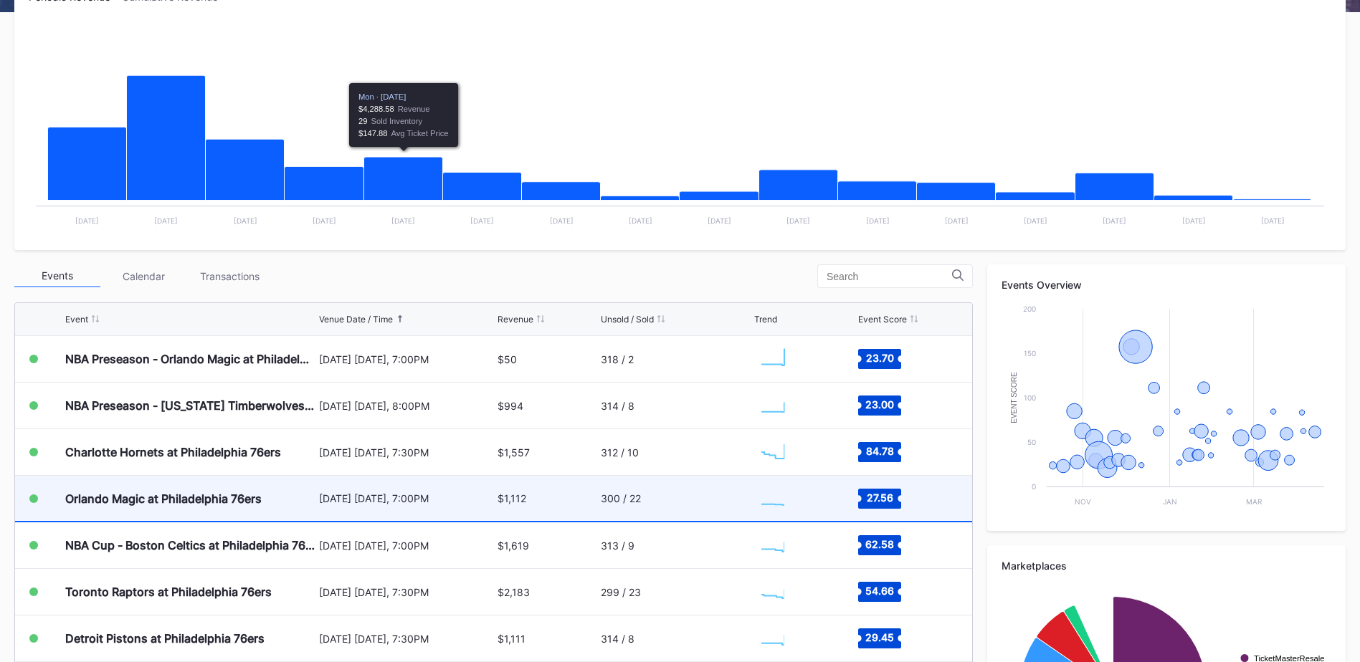
scroll to position [358, 0]
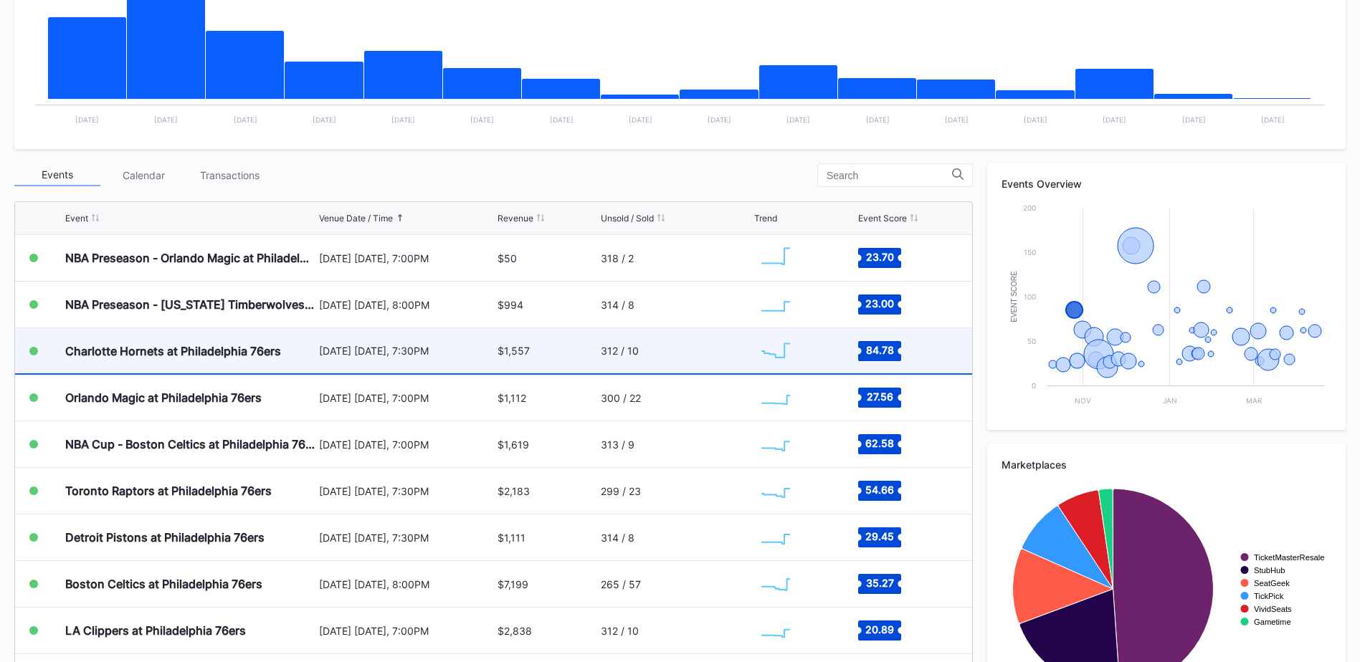
click at [535, 352] on div "$1,557" at bounding box center [547, 350] width 100 height 45
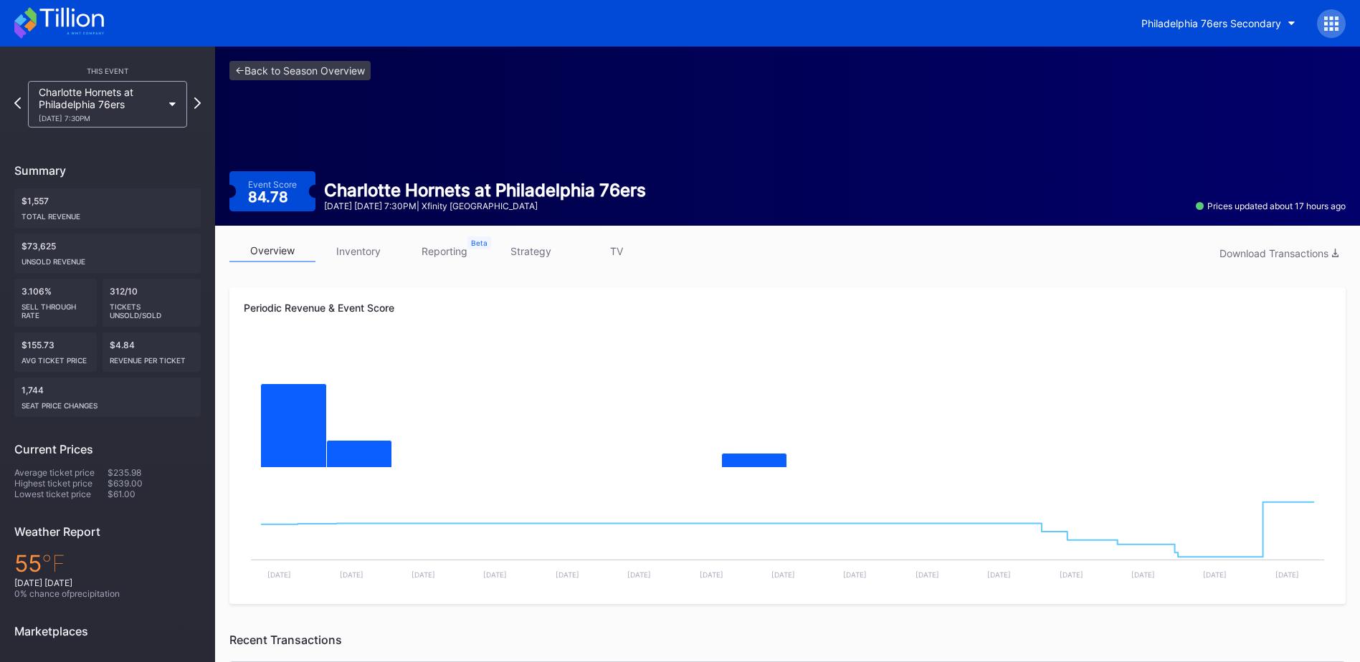
click at [340, 251] on link "inventory" at bounding box center [358, 251] width 86 height 22
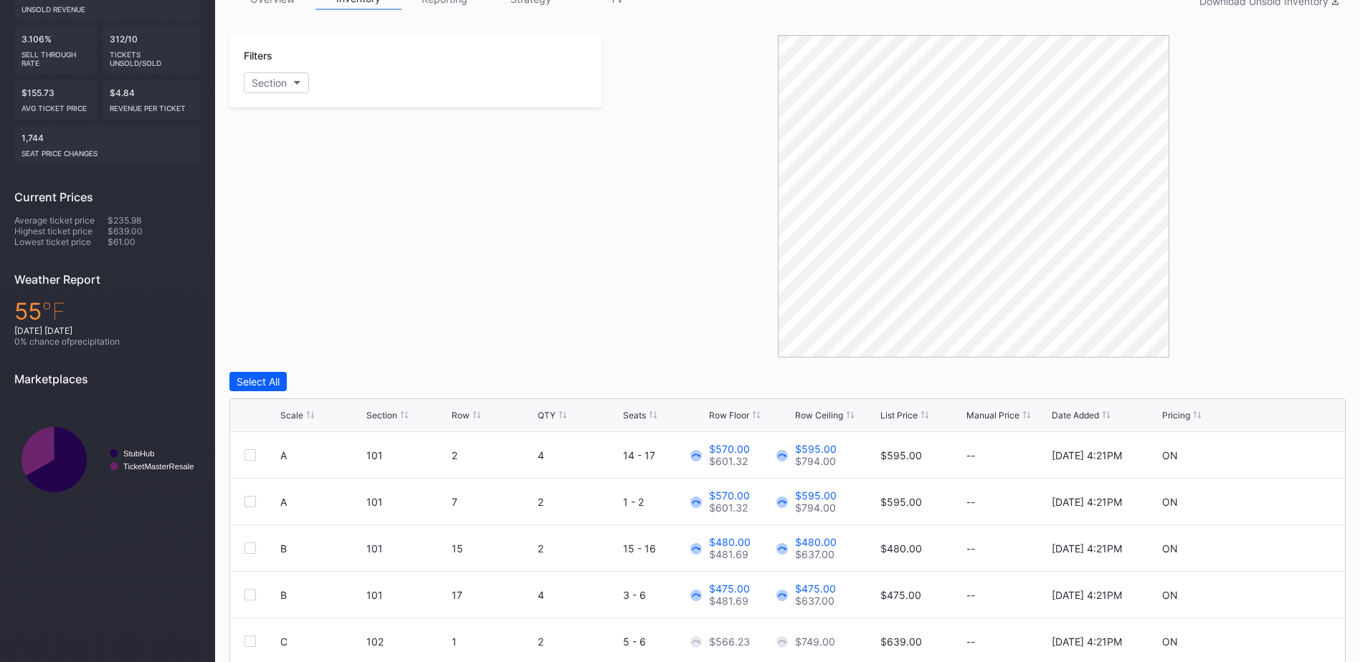
scroll to position [399, 0]
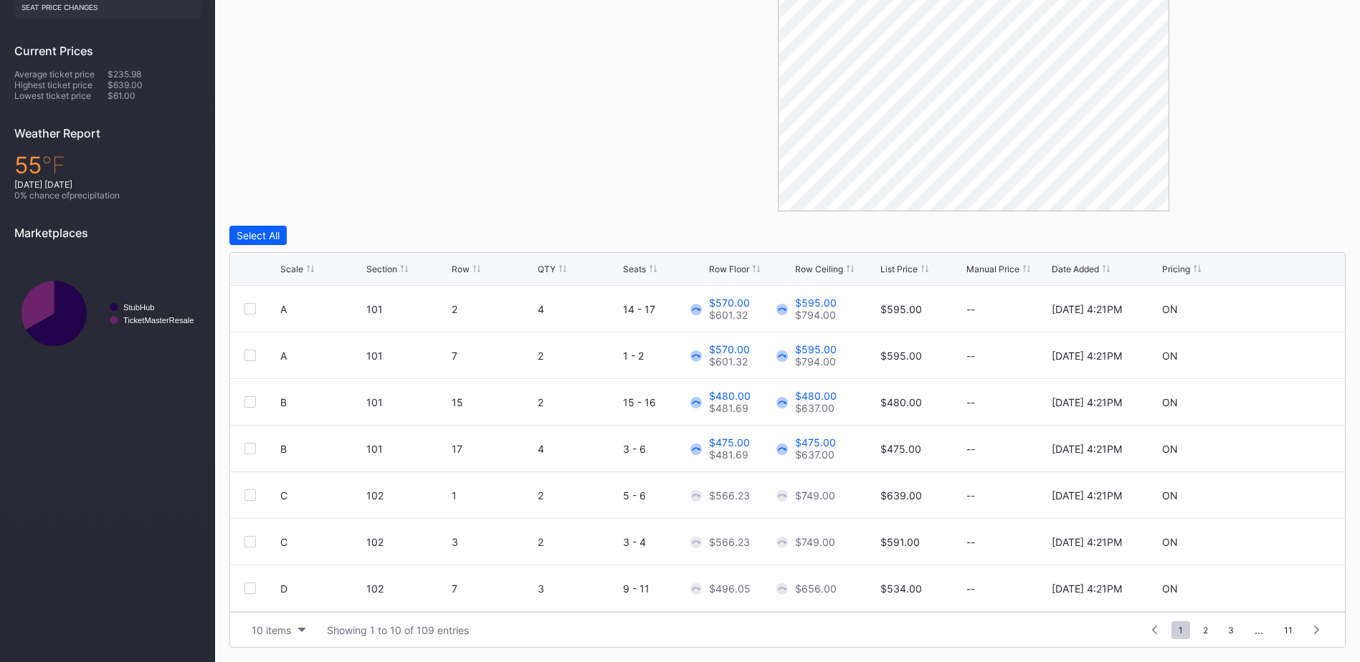
click at [290, 264] on div "Scale" at bounding box center [291, 269] width 23 height 11
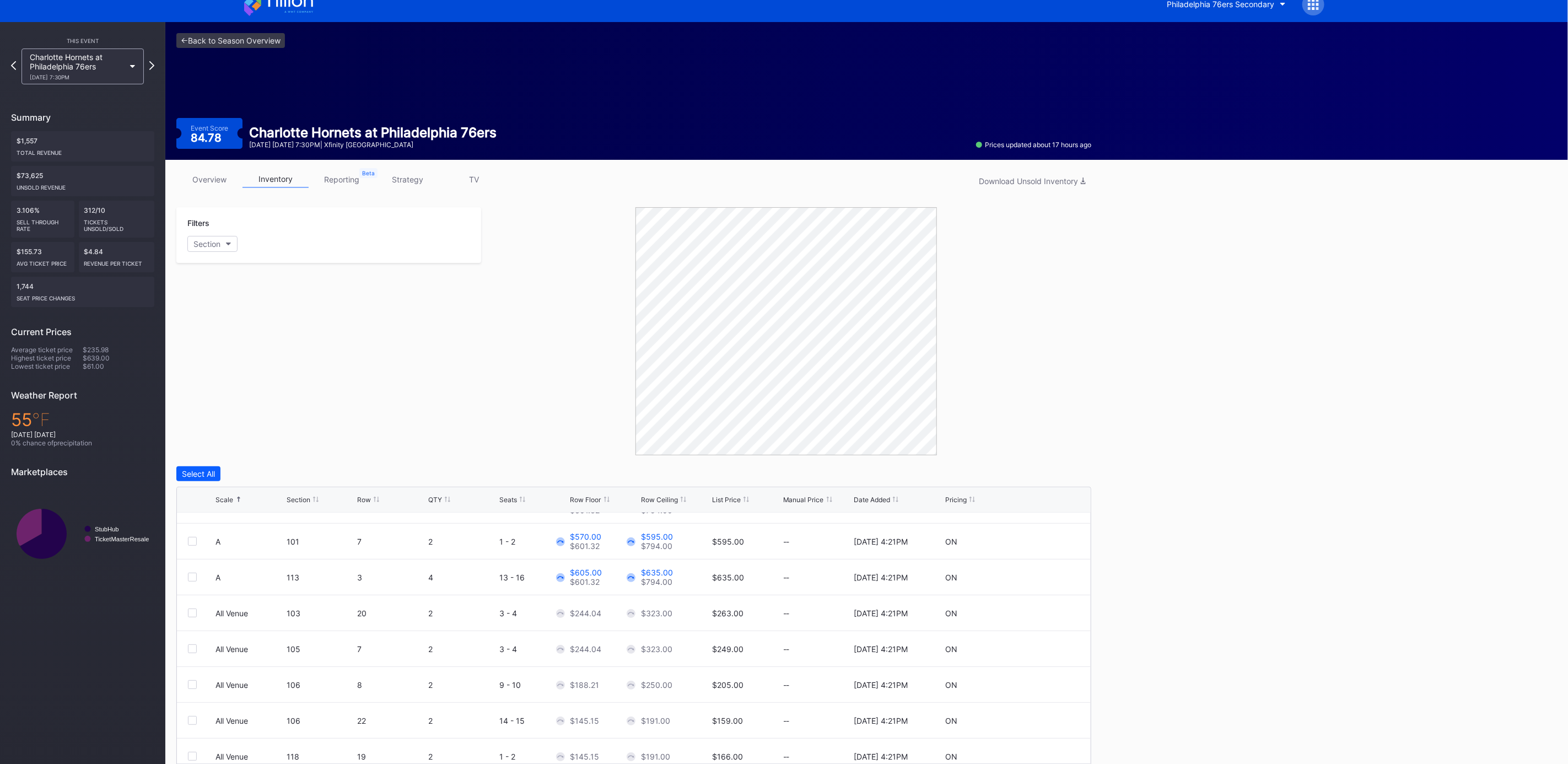
scroll to position [0, 0]
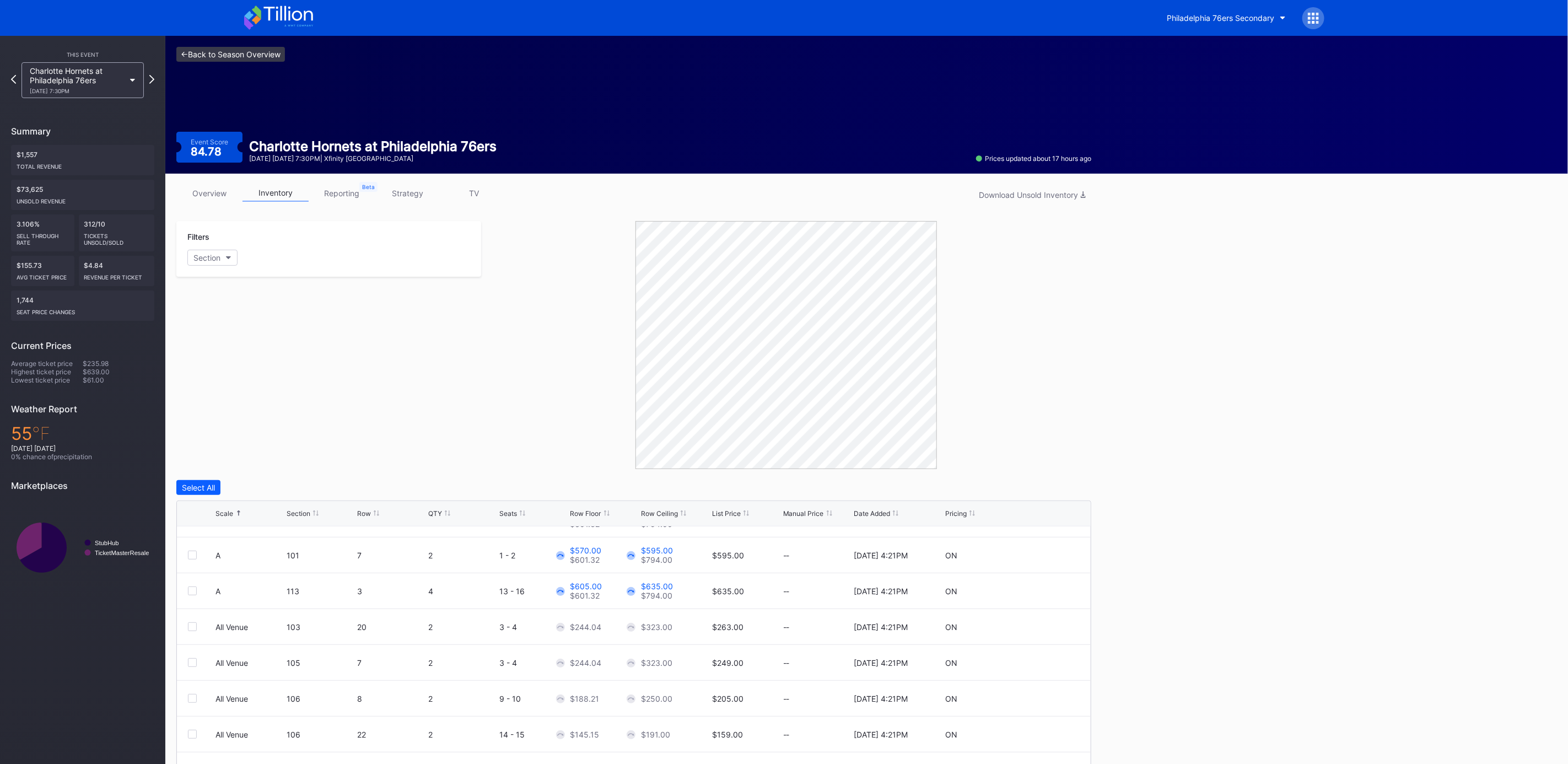
click at [255, 58] on link "<- Back to Season Overview" at bounding box center [230, 54] width 108 height 15
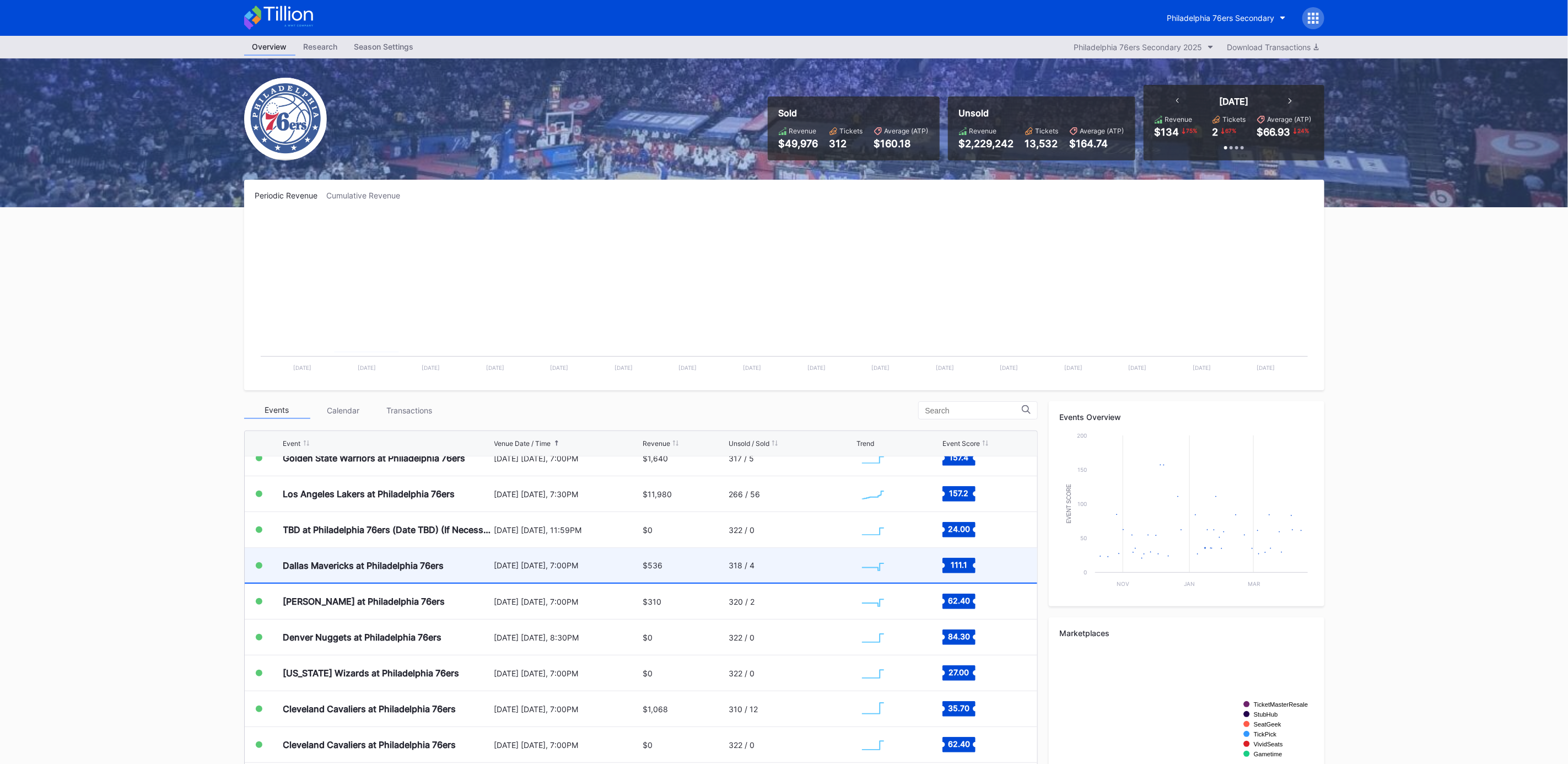
scroll to position [496, 0]
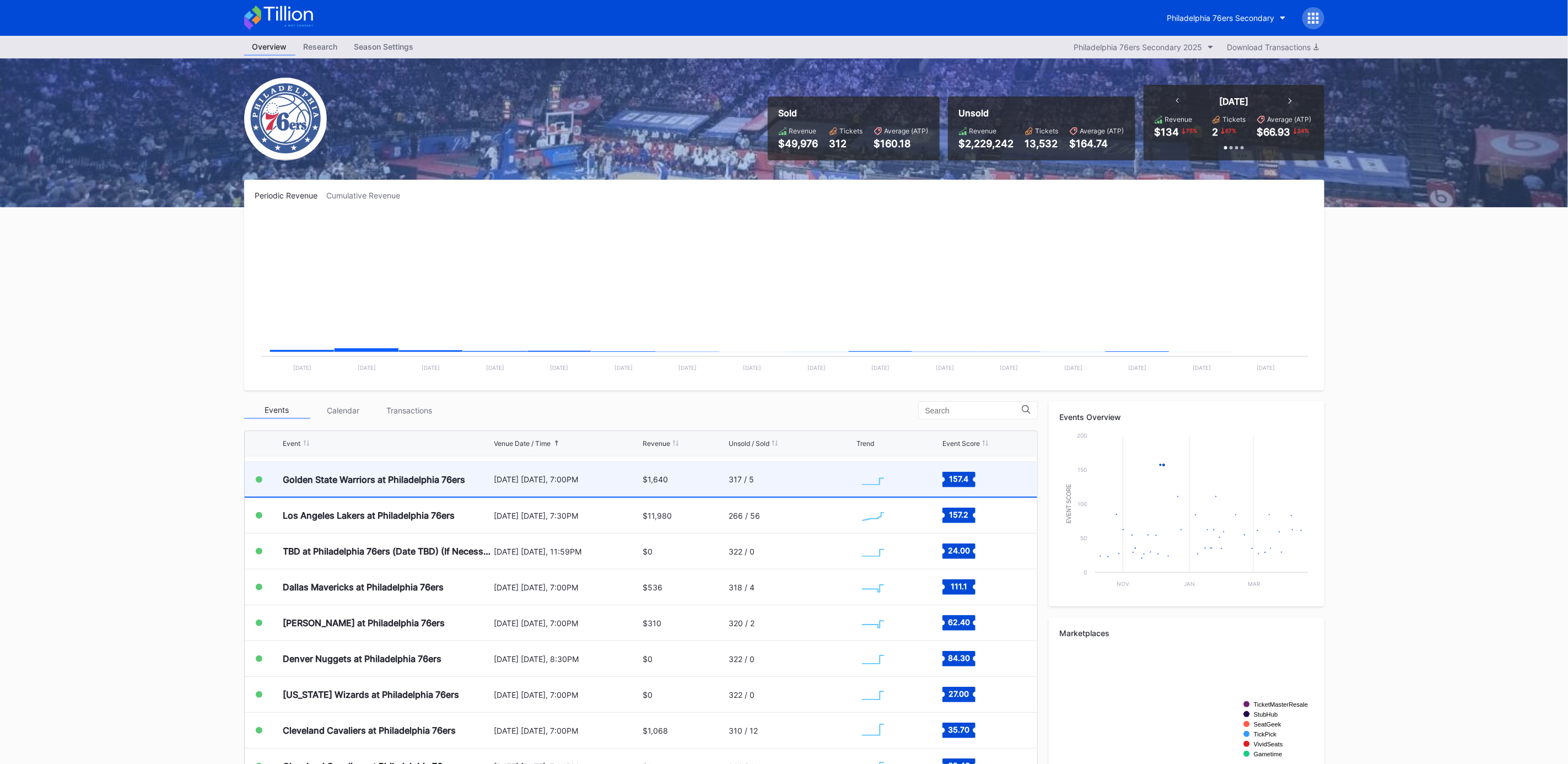
click at [421, 483] on div "Golden State Warriors at Philadelphia 76ers" at bounding box center [374, 479] width 182 height 11
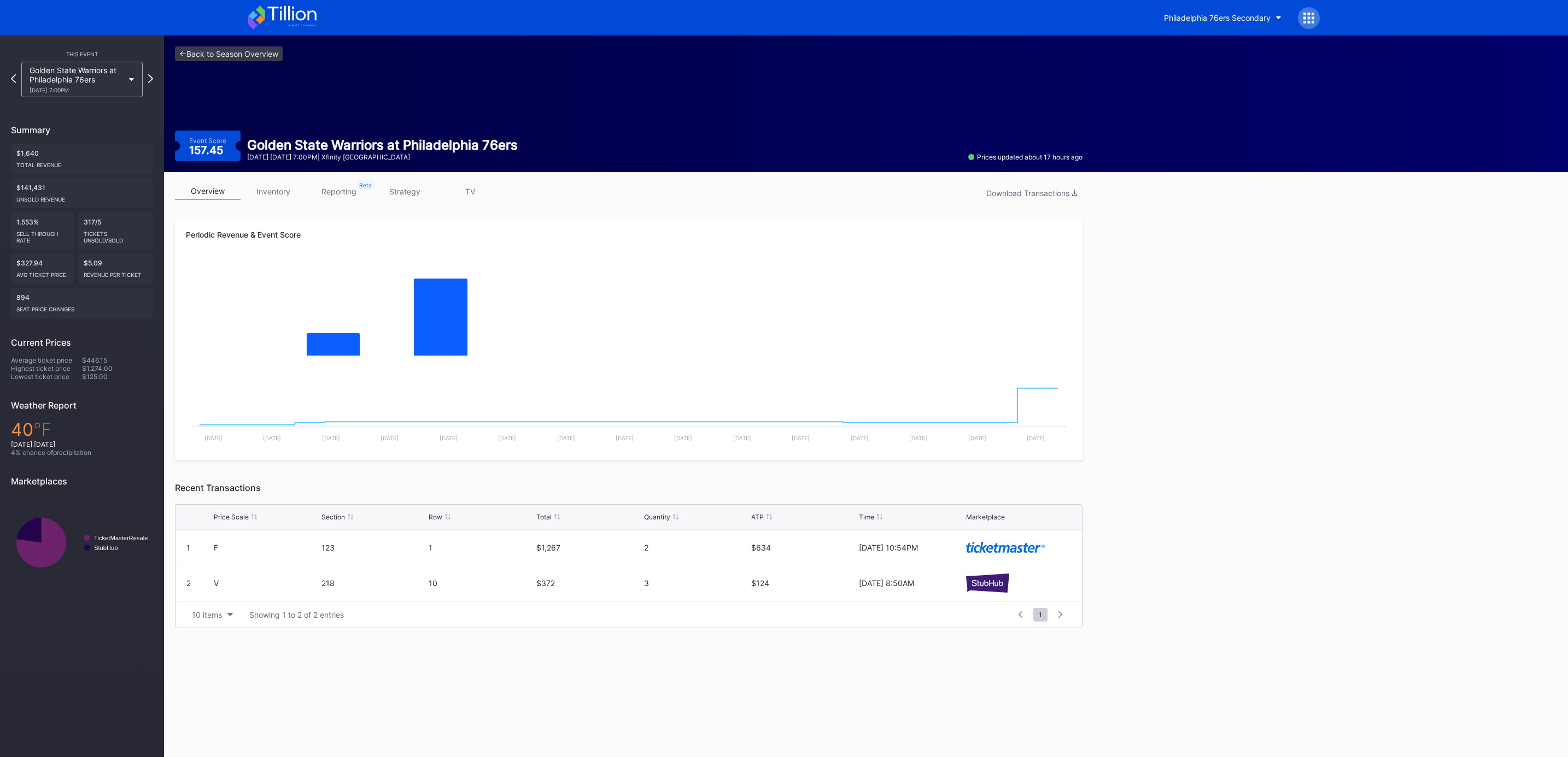
click at [284, 188] on link "inventory" at bounding box center [273, 191] width 66 height 17
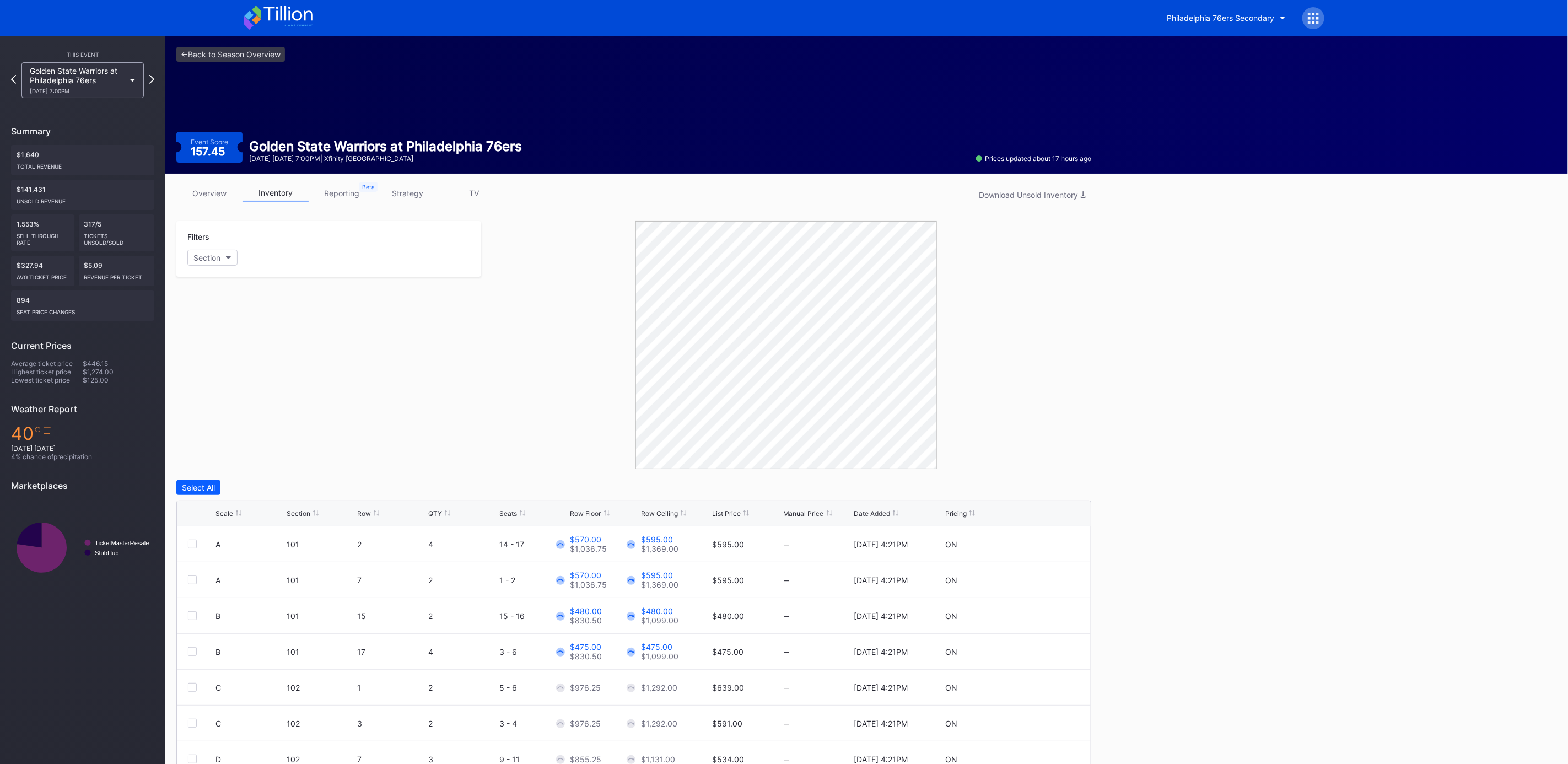
click at [225, 505] on div "Scale Section Row QTY Seats Row Floor Row Ceiling List Price Manual Price Date …" at bounding box center [634, 514] width 914 height 25
click at [225, 505] on div "Scale Section Row QTY Seats Row Floor Row Ceiling List Price Manual Price Date …" at bounding box center [634, 514] width 914 height 25
click at [227, 518] on div "Scale Section Row QTY Seats Row Floor Row Ceiling List Price Manual Price Date …" at bounding box center [634, 514] width 914 height 25
click at [223, 513] on div "Scale" at bounding box center [224, 513] width 18 height 8
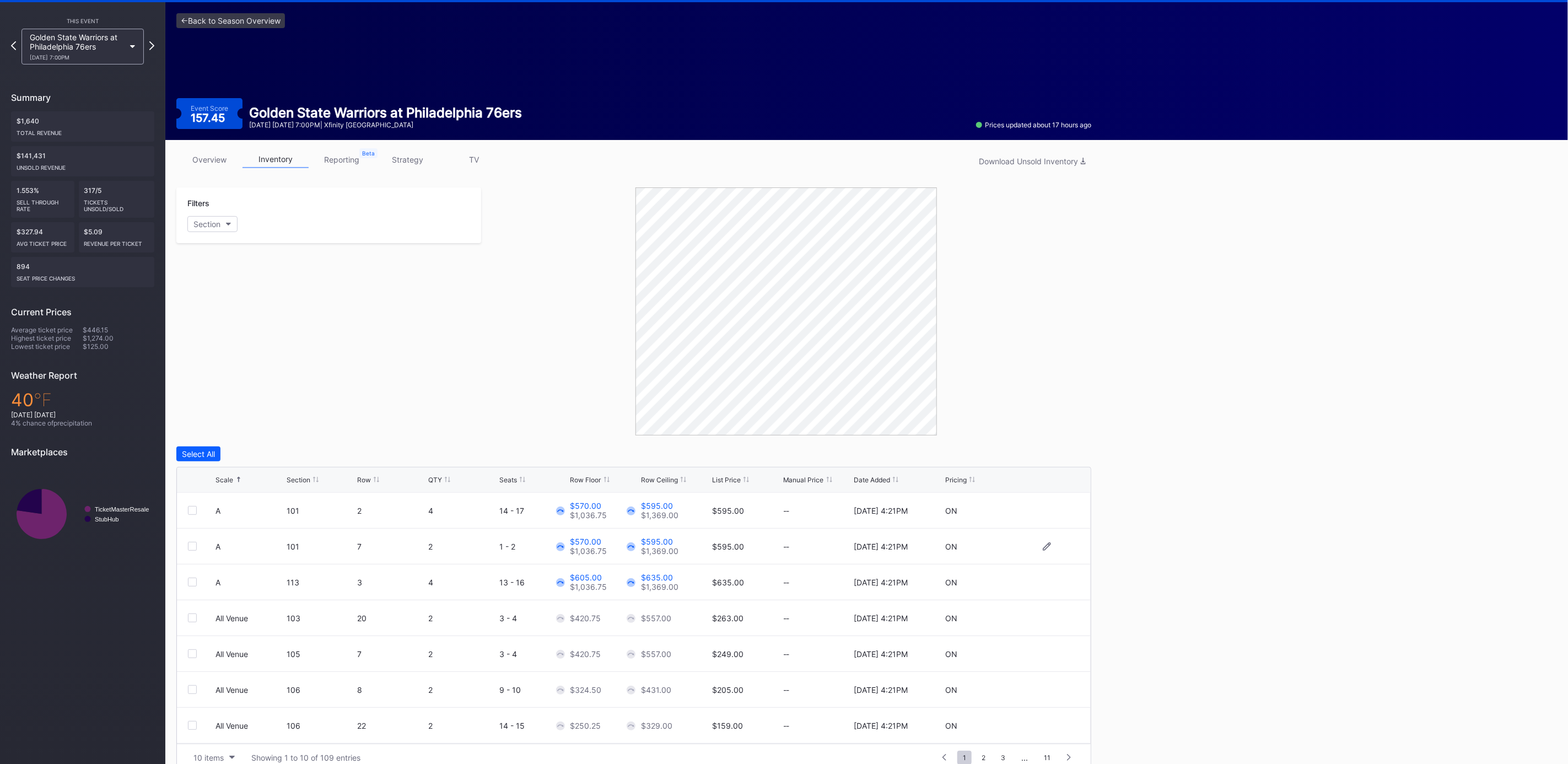
scroll to position [52, 0]
